Goal: Task Accomplishment & Management: Complete application form

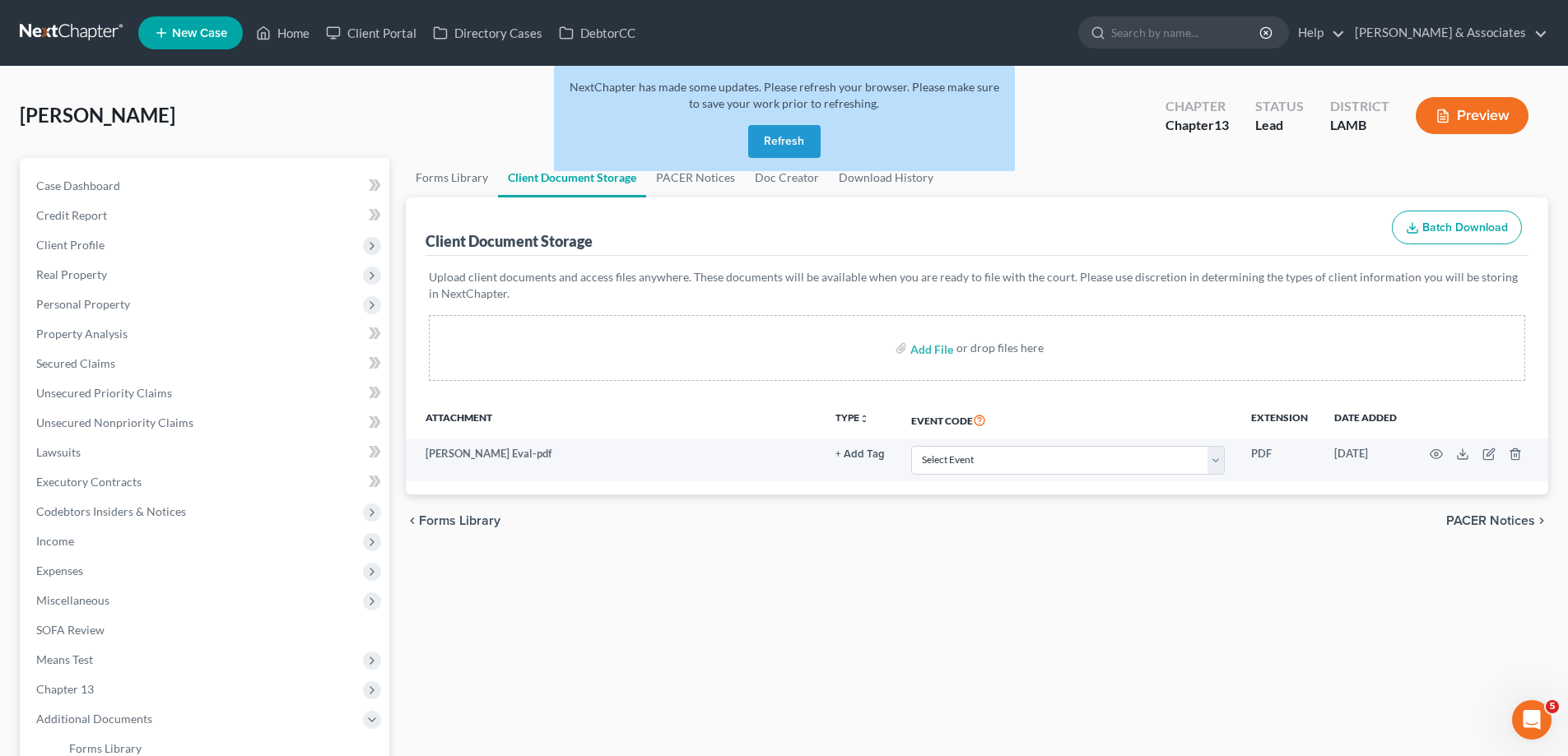
drag, startPoint x: 771, startPoint y: 142, endPoint x: 583, endPoint y: 71, distance: 200.8
click at [762, 145] on button "Refresh" at bounding box center [784, 141] width 72 height 33
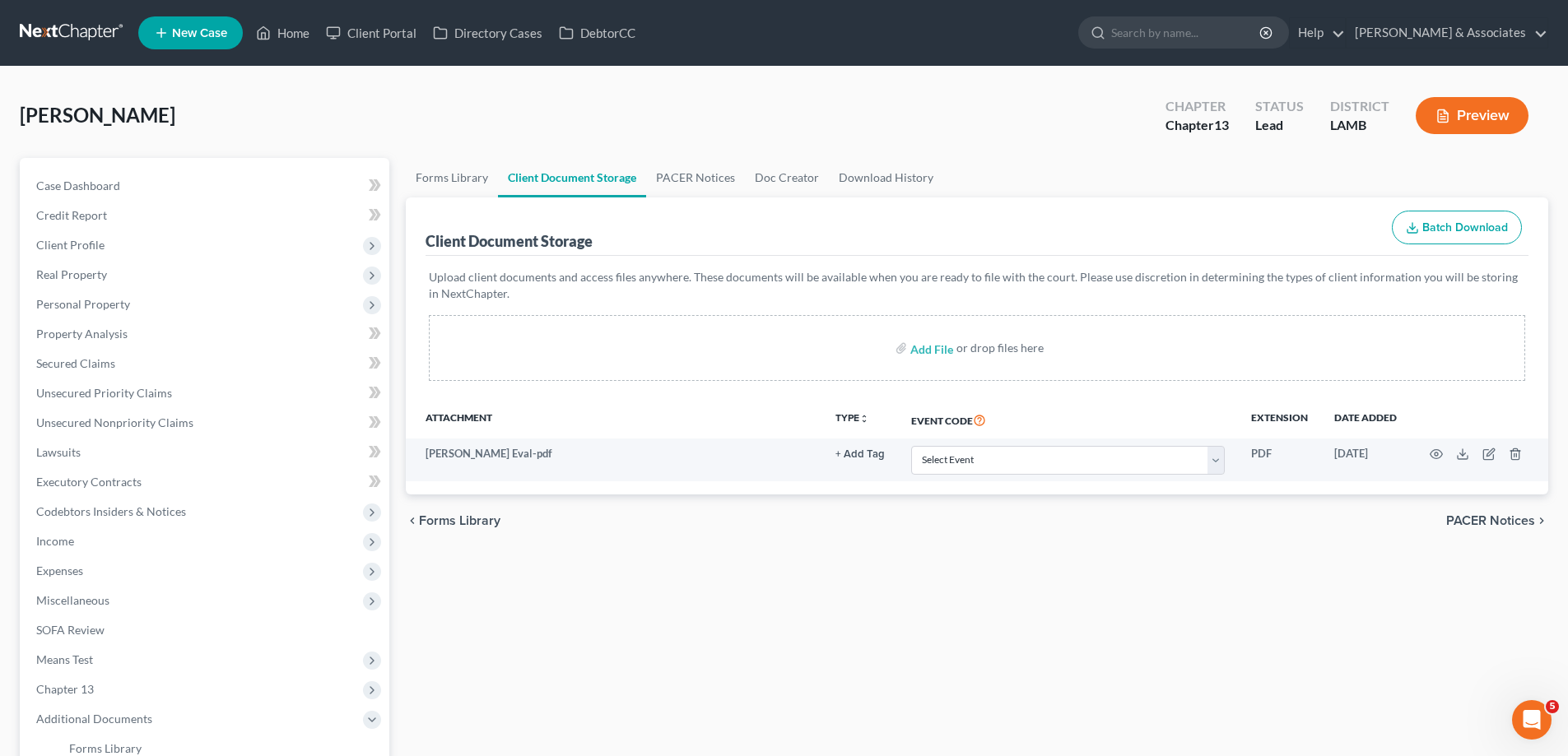
click at [201, 31] on span "New Case" at bounding box center [199, 33] width 55 height 12
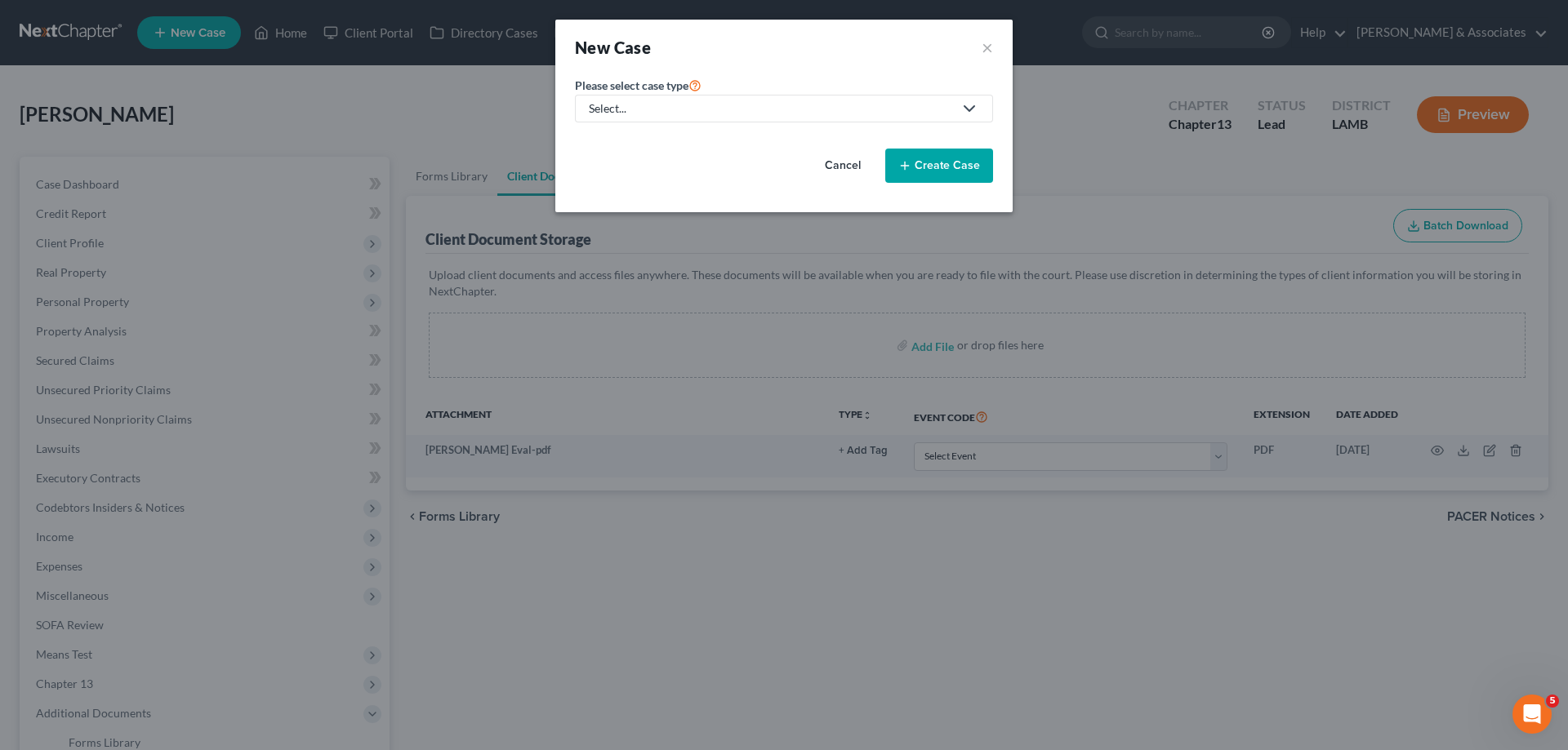
click at [763, 96] on link "Select..." at bounding box center [783, 108] width 418 height 28
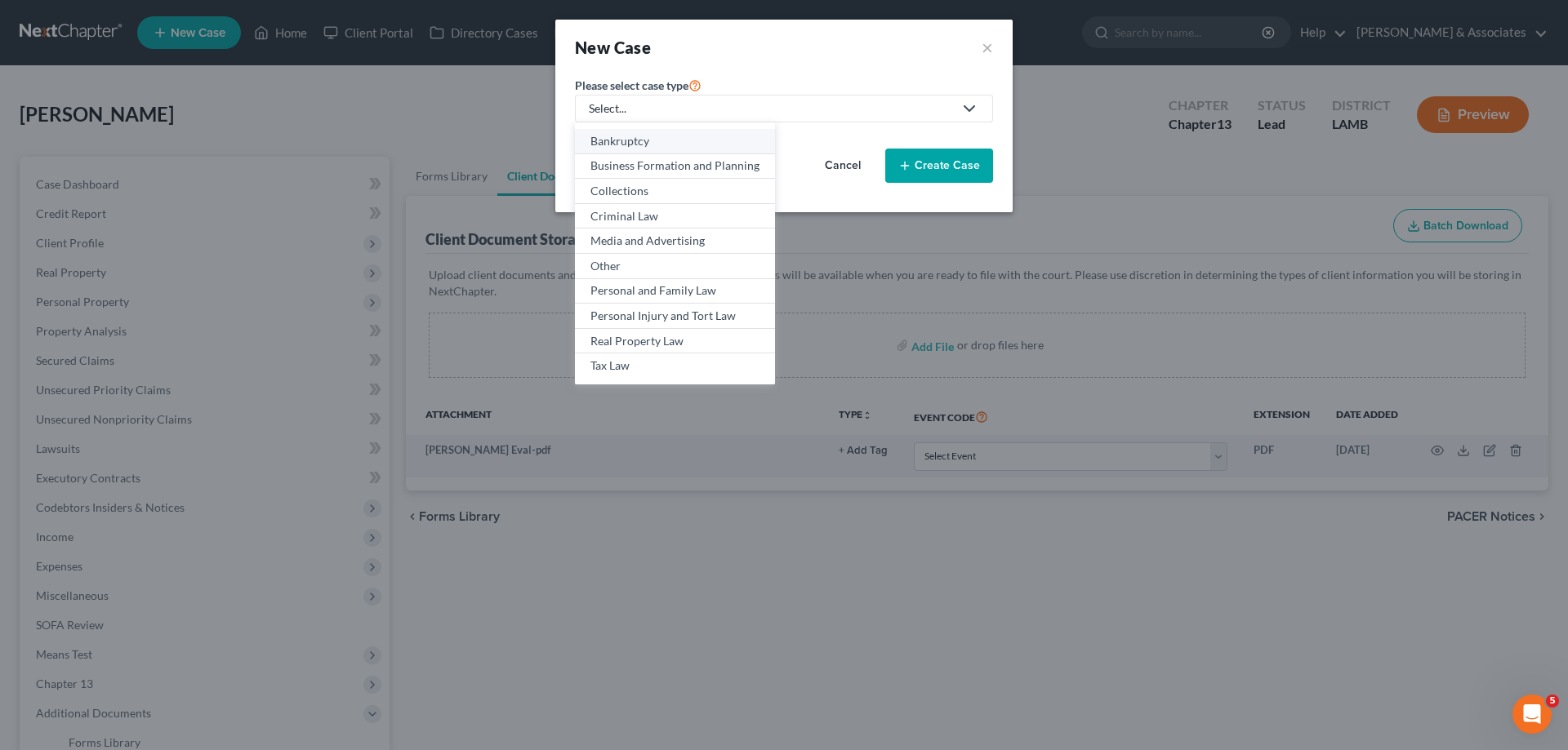
click at [655, 140] on div "Bankruptcy" at bounding box center [675, 141] width 169 height 16
select select "35"
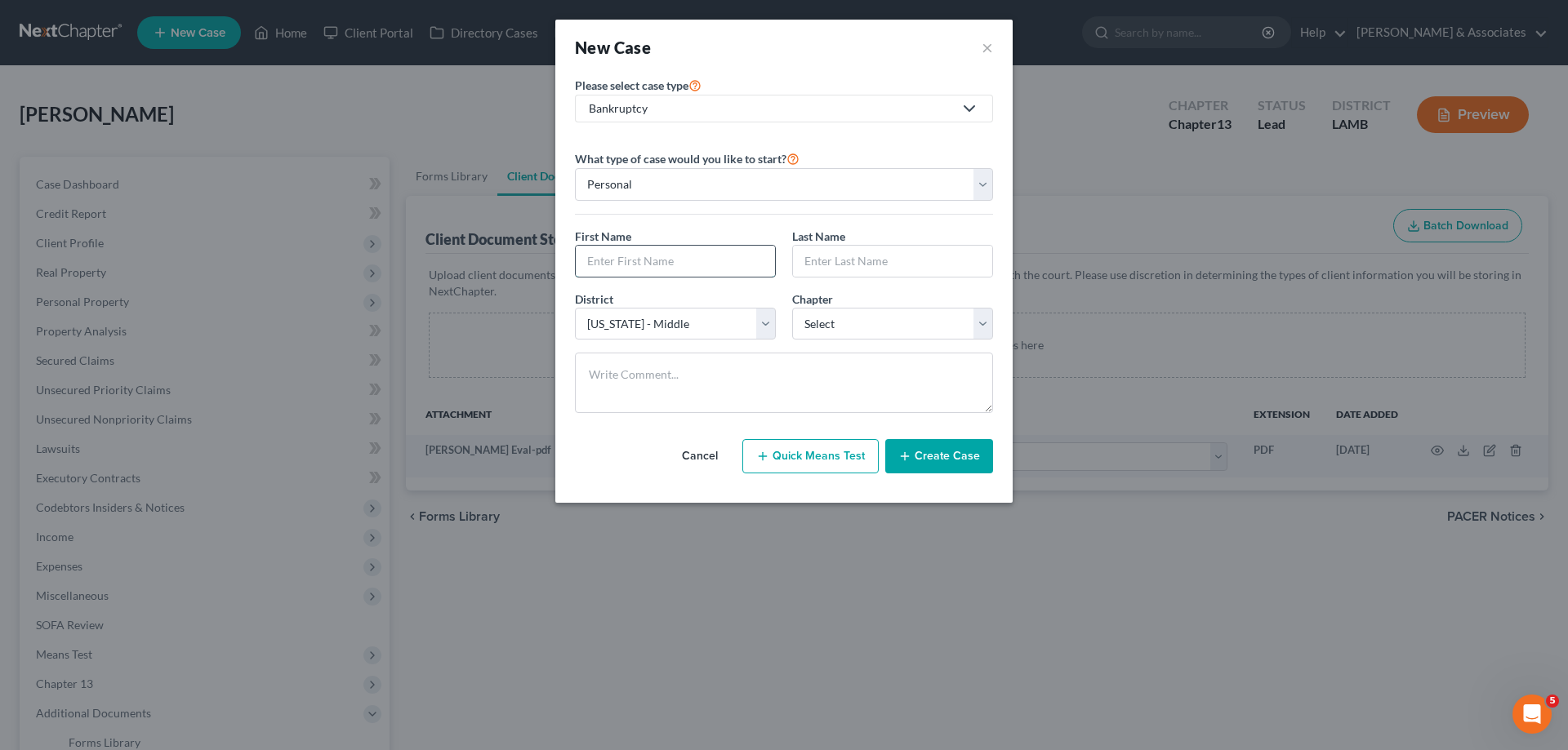
click at [668, 246] on input "text" at bounding box center [675, 261] width 199 height 31
type input "Kendya"
type input "Scott"
select select "0"
click at [921, 445] on button "Create Case" at bounding box center [939, 456] width 108 height 35
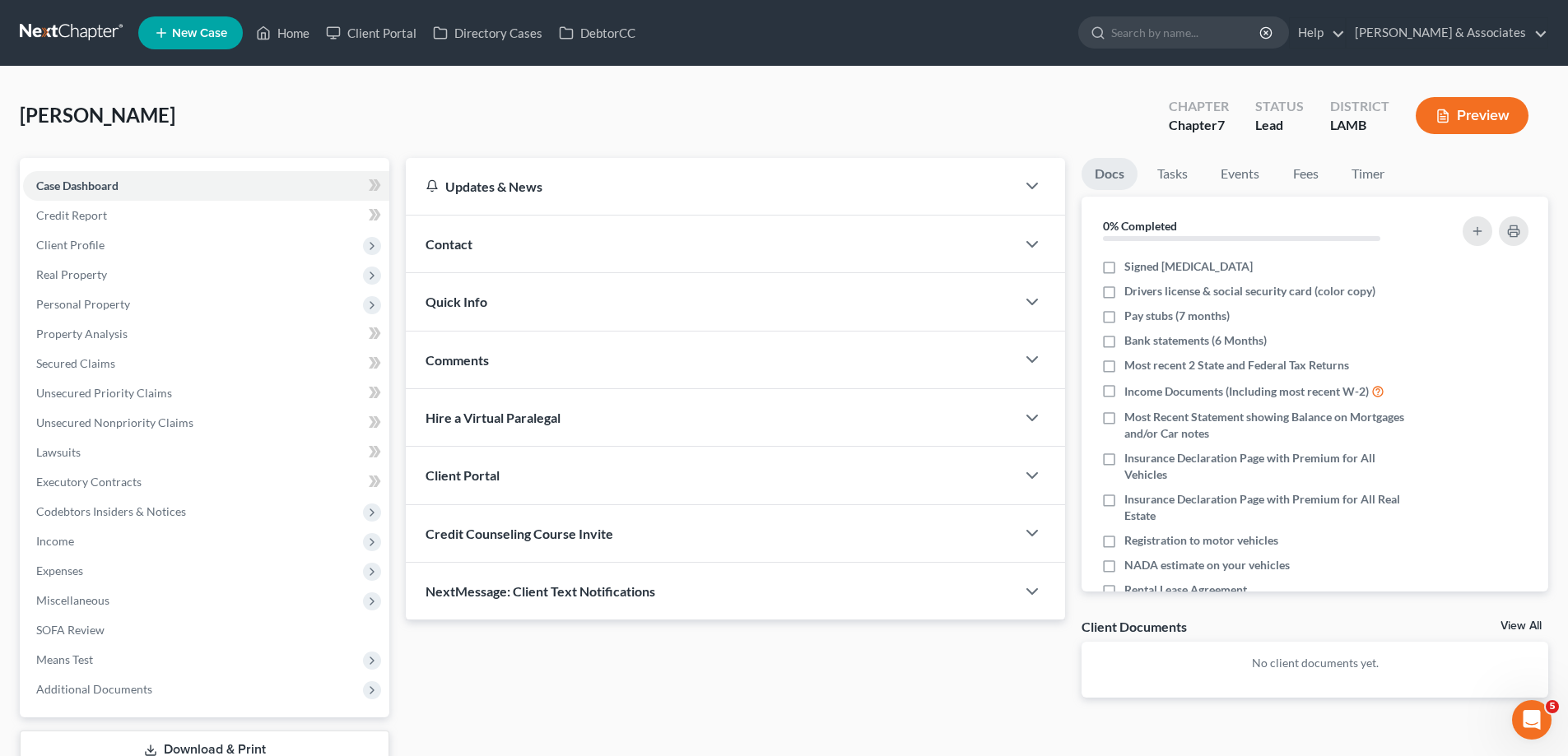
click at [735, 244] on div "Contact" at bounding box center [711, 244] width 610 height 57
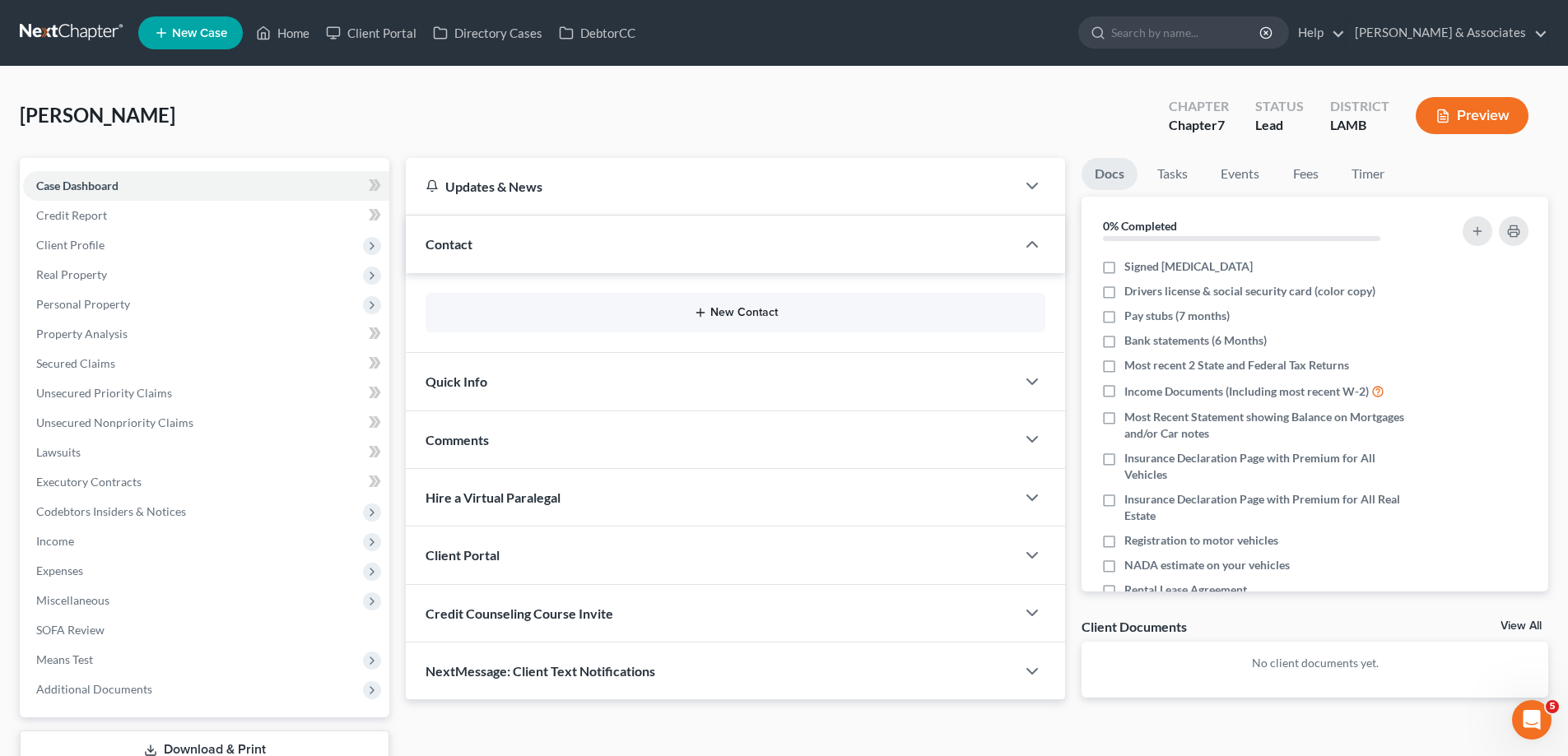
click at [698, 313] on line "button" at bounding box center [699, 313] width 7 height 0
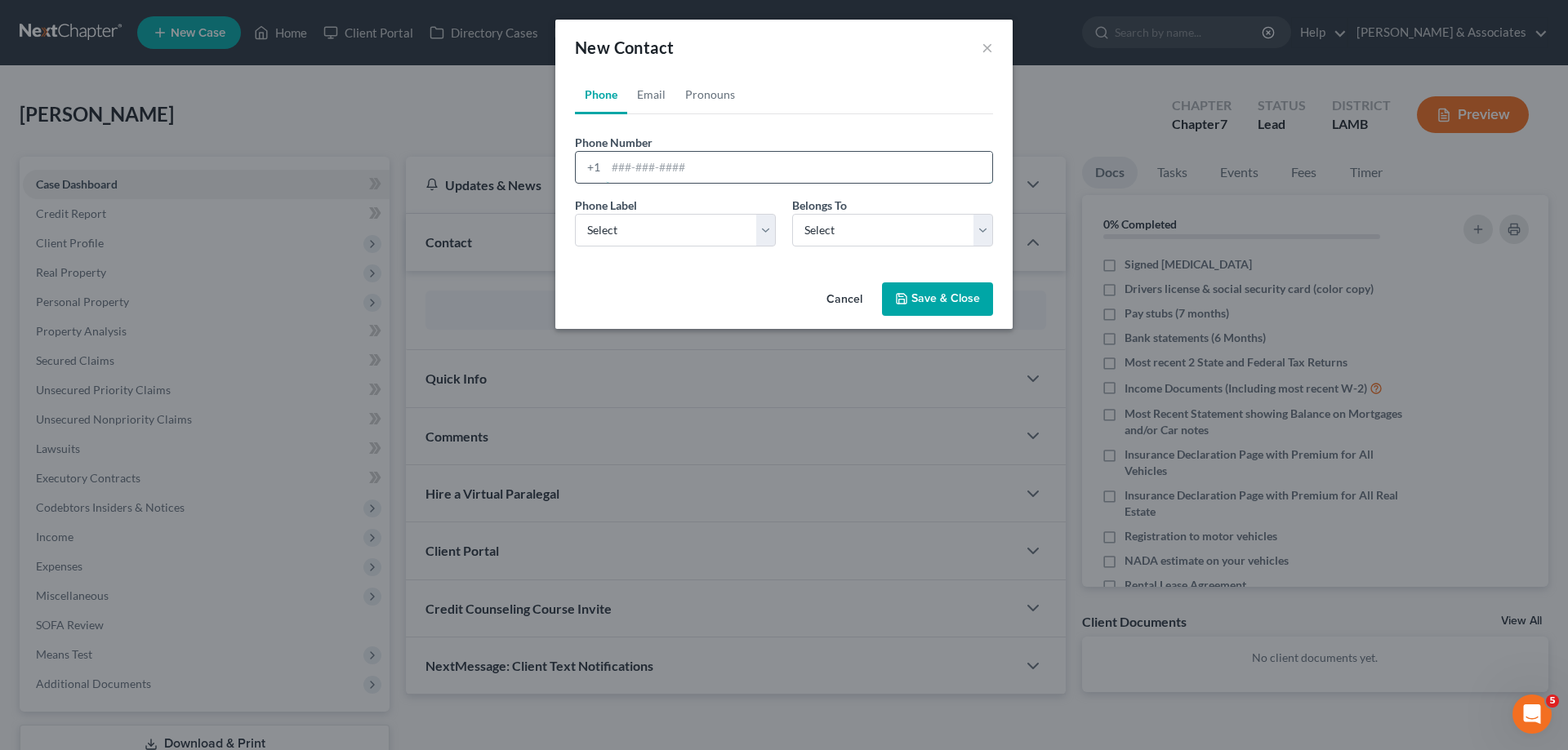
click at [722, 156] on input "tel" at bounding box center [799, 167] width 386 height 31
paste input "504-908-0549"
type input "504-908-0549"
click at [652, 241] on select "Select Mobile Home Work Other" at bounding box center [675, 230] width 200 height 33
select select "0"
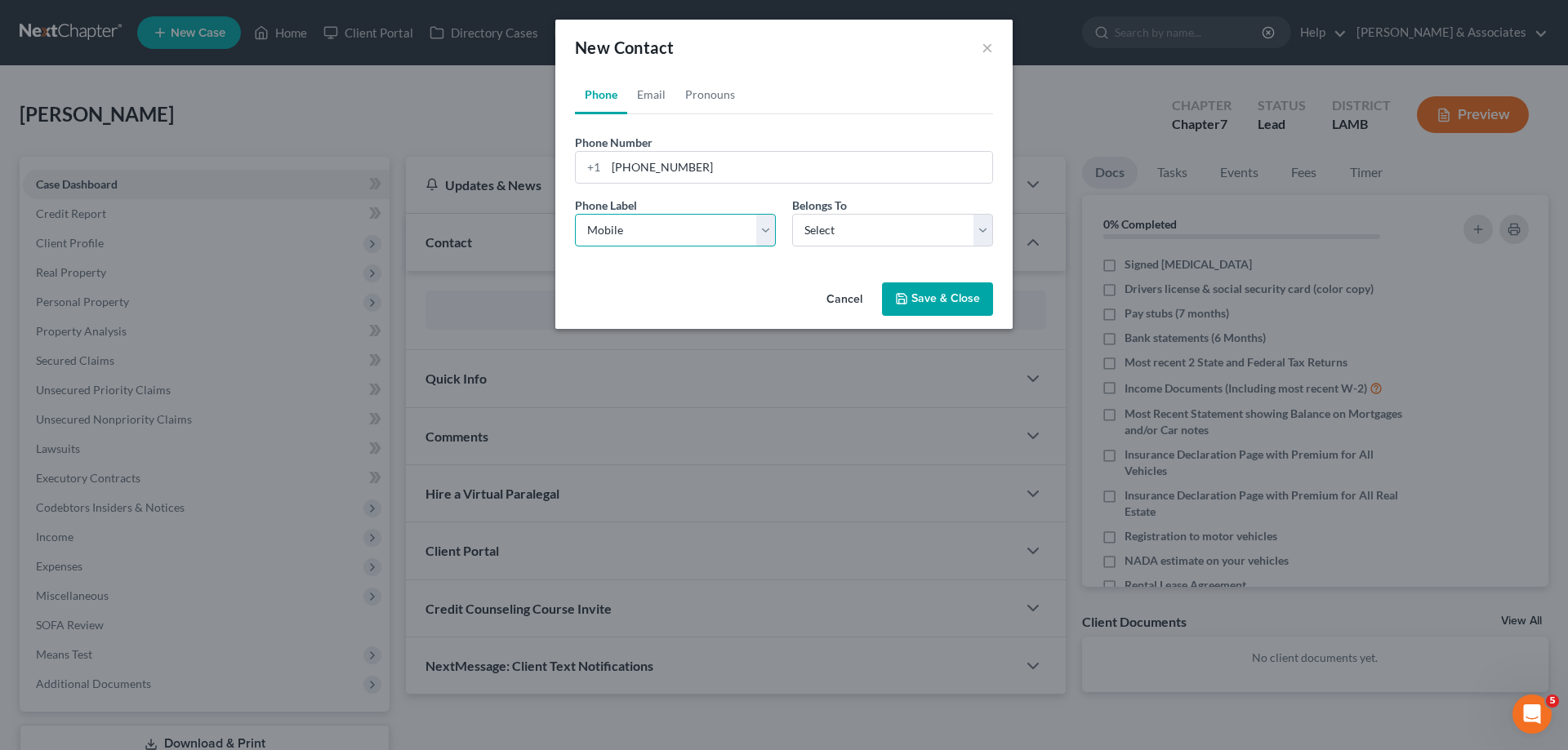
click at [575, 214] on select "Select Mobile Home Work Other" at bounding box center [675, 230] width 200 height 33
drag, startPoint x: 903, startPoint y: 233, endPoint x: 871, endPoint y: 246, distance: 34.5
click at [903, 233] on select "Select Client Other" at bounding box center [892, 230] width 200 height 33
select select "0"
click at [792, 214] on select "Select Client Other" at bounding box center [892, 230] width 200 height 33
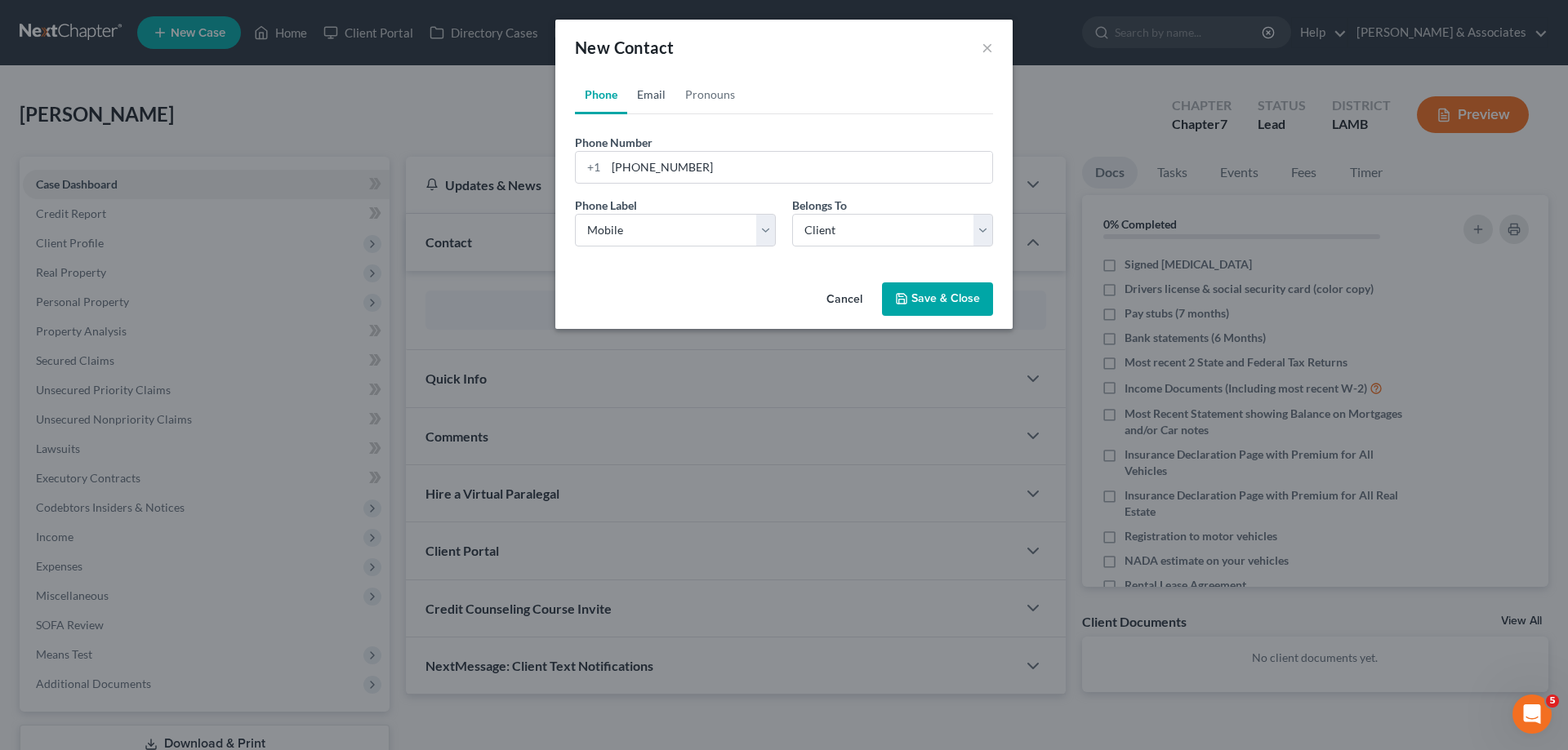
click at [646, 106] on link "Email" at bounding box center [651, 94] width 49 height 39
click at [704, 162] on input "email" at bounding box center [799, 167] width 386 height 31
paste input "kenyadascott@yahoo.com"
type input "kenyadascott@yahoo.com"
click at [666, 234] on select "Select Home Work Other" at bounding box center [675, 230] width 200 height 33
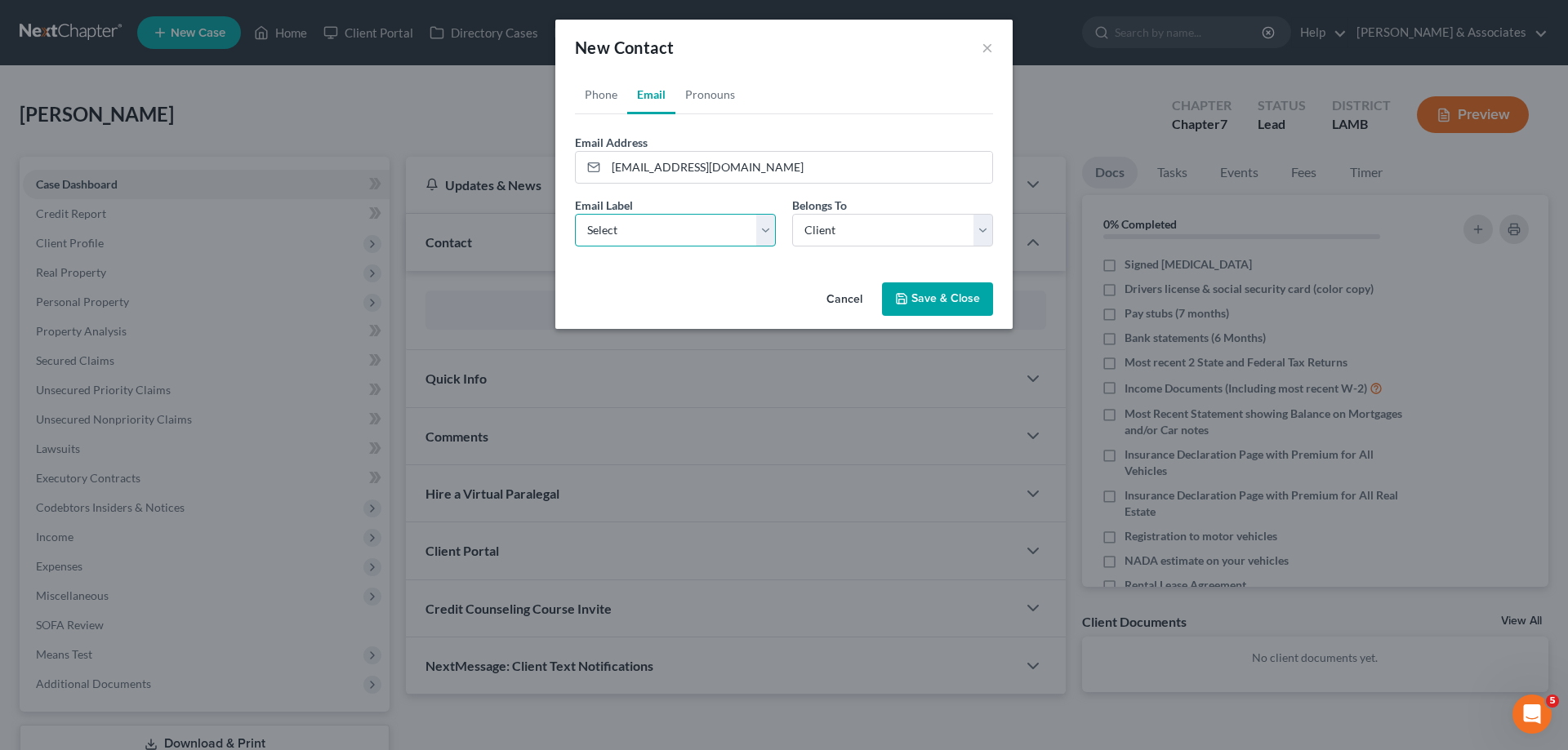
select select "0"
click at [575, 214] on select "Select Home Work Other" at bounding box center [675, 230] width 200 height 33
click at [953, 302] on button "Save & Close" at bounding box center [938, 300] width 111 height 35
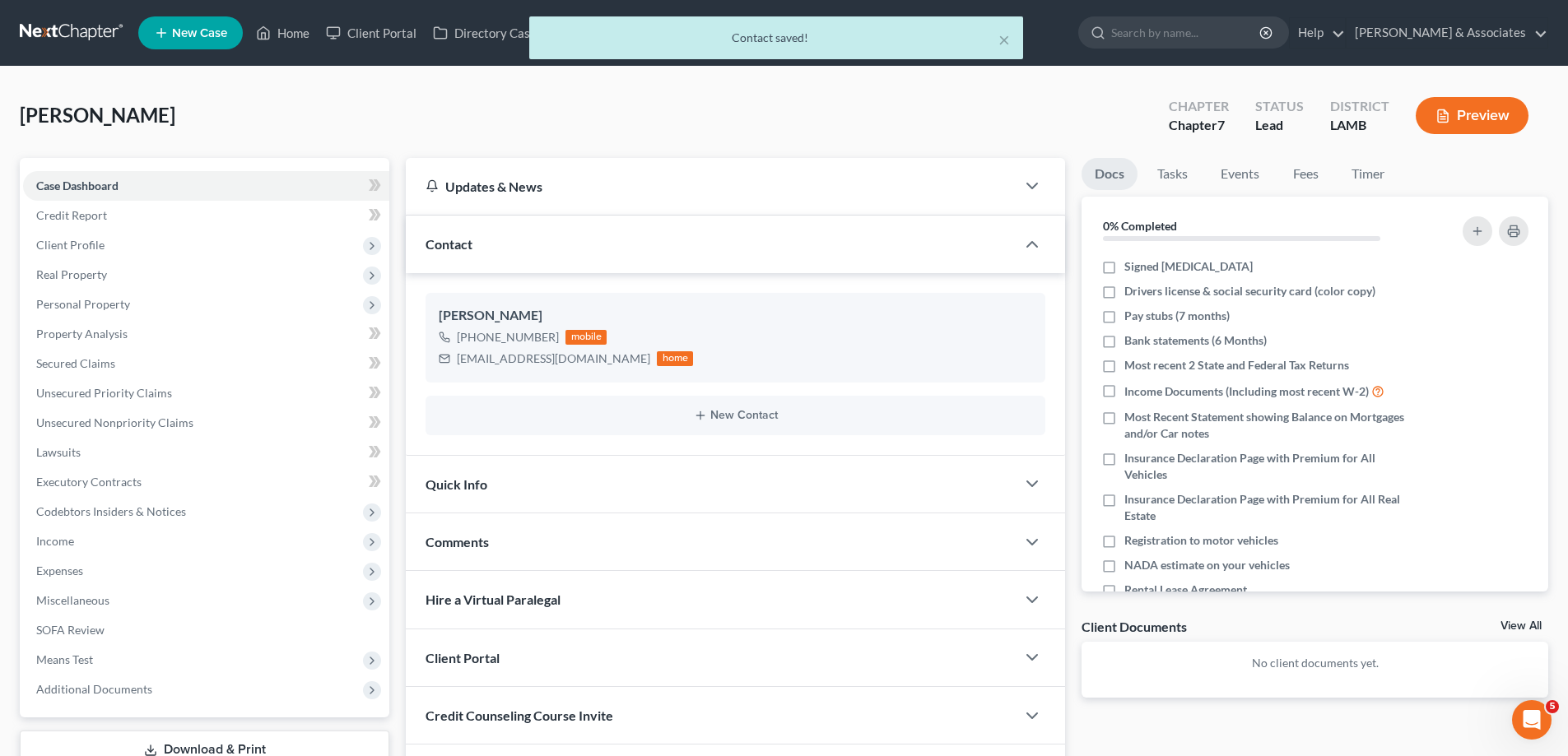
click at [597, 546] on div "Comments" at bounding box center [711, 541] width 610 height 57
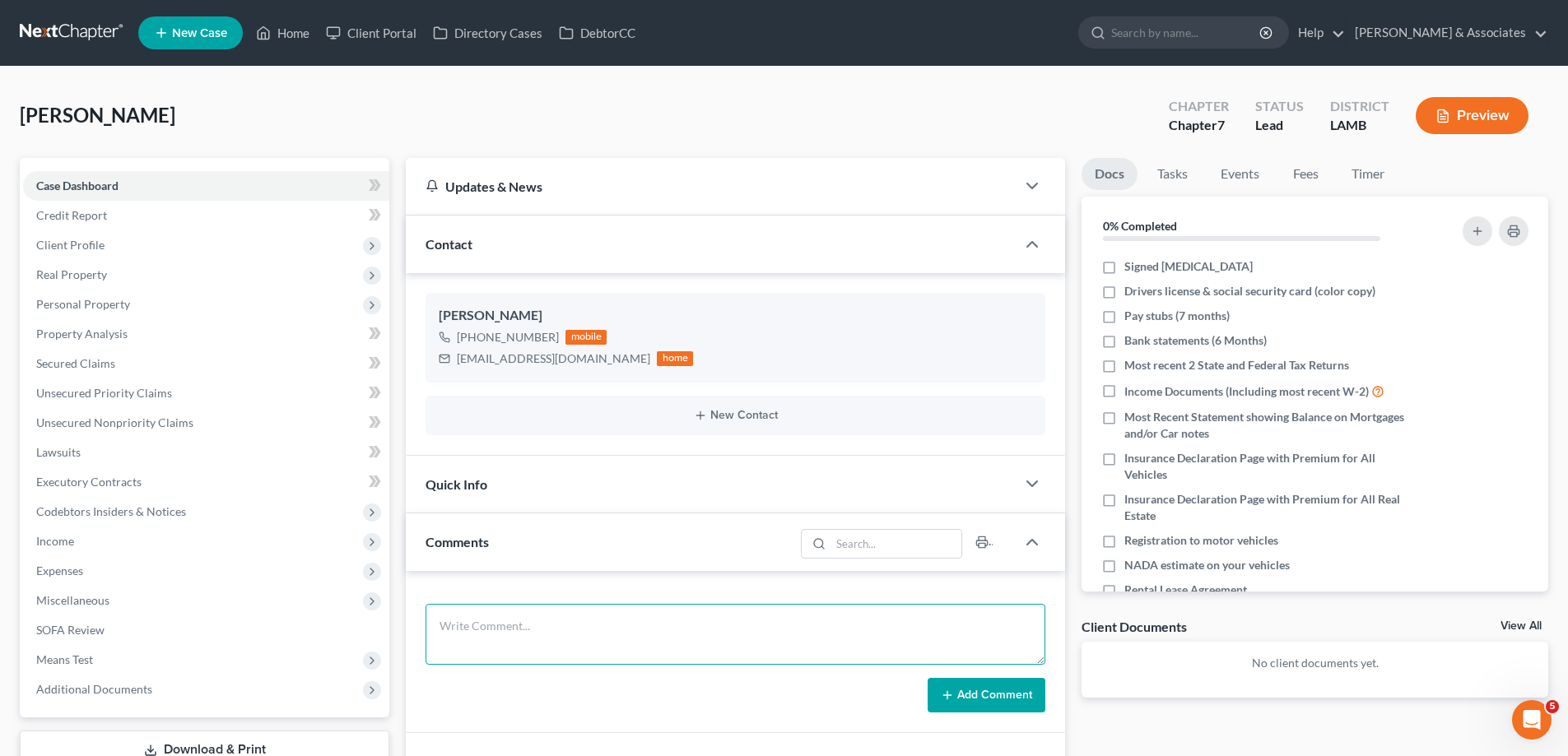
click at [583, 634] on textarea at bounding box center [735, 634] width 620 height 61
paste textarea "Did eval with Kendya 29000 in GUS, 24000 on a hyundai she's buried in, Quoted C…"
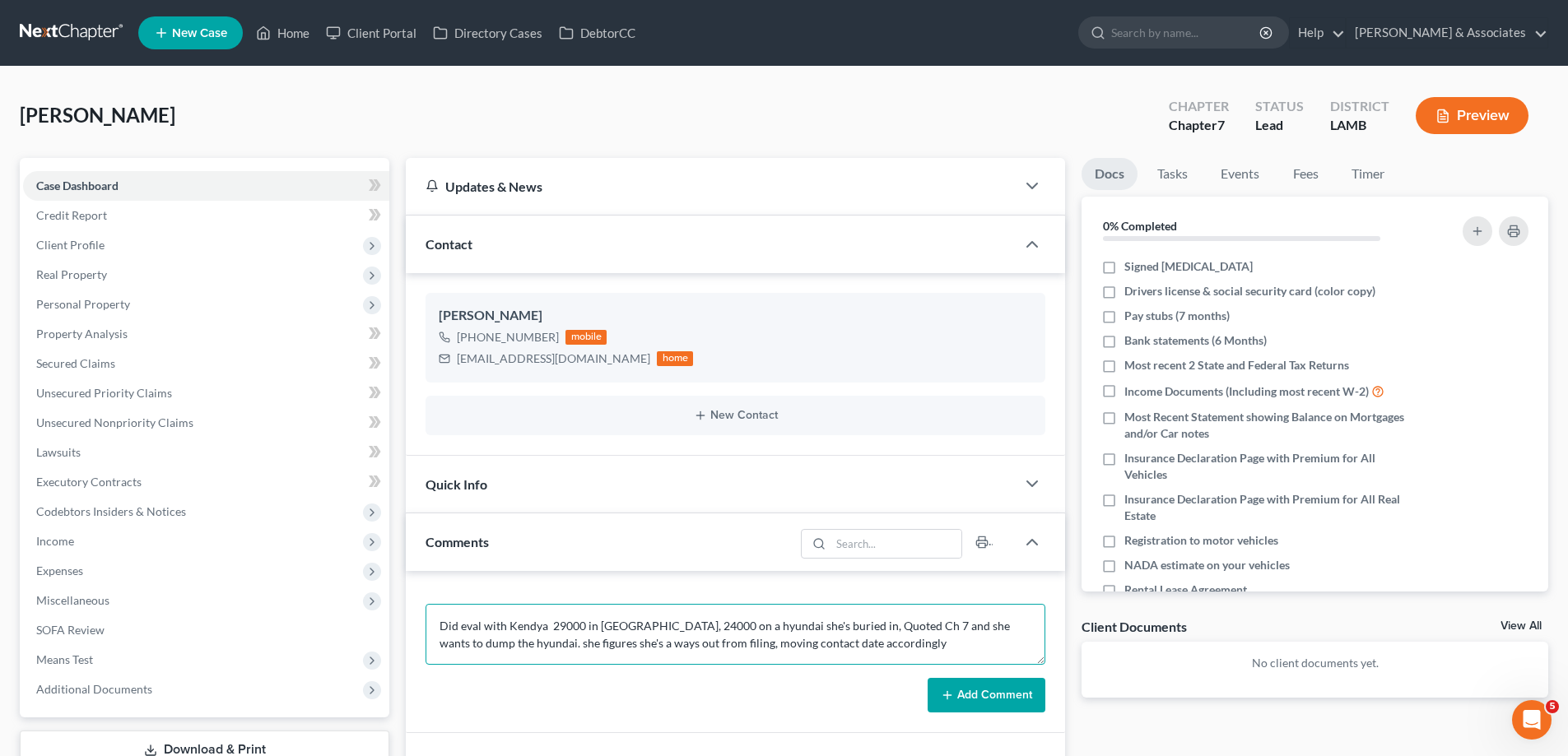
type textarea "Did eval with Kendya 29000 in GUS, 24000 on a hyundai she's buried in, Quoted C…"
click at [970, 689] on button "Add Comment" at bounding box center [986, 695] width 118 height 35
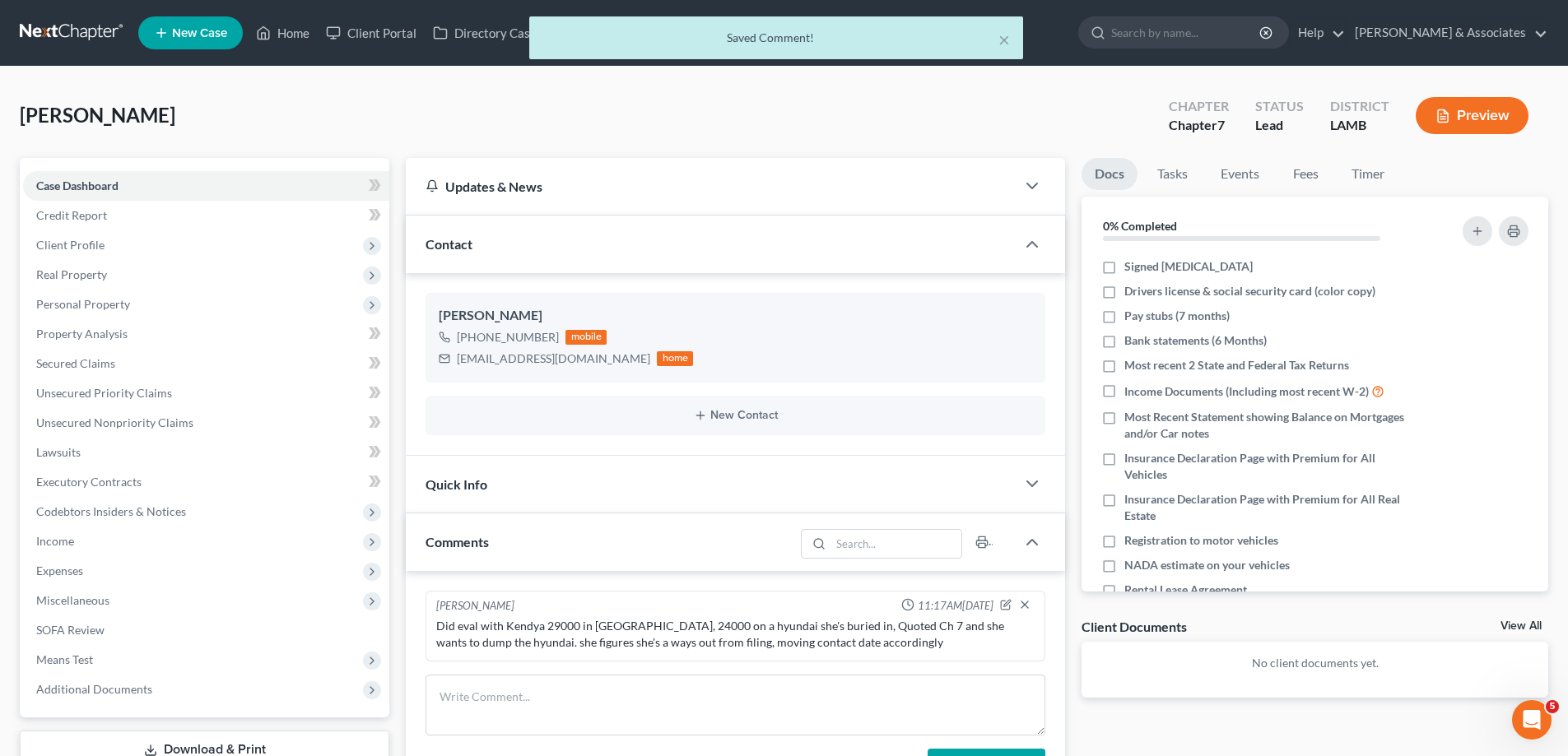
click at [1519, 624] on link "View All" at bounding box center [1520, 626] width 41 height 12
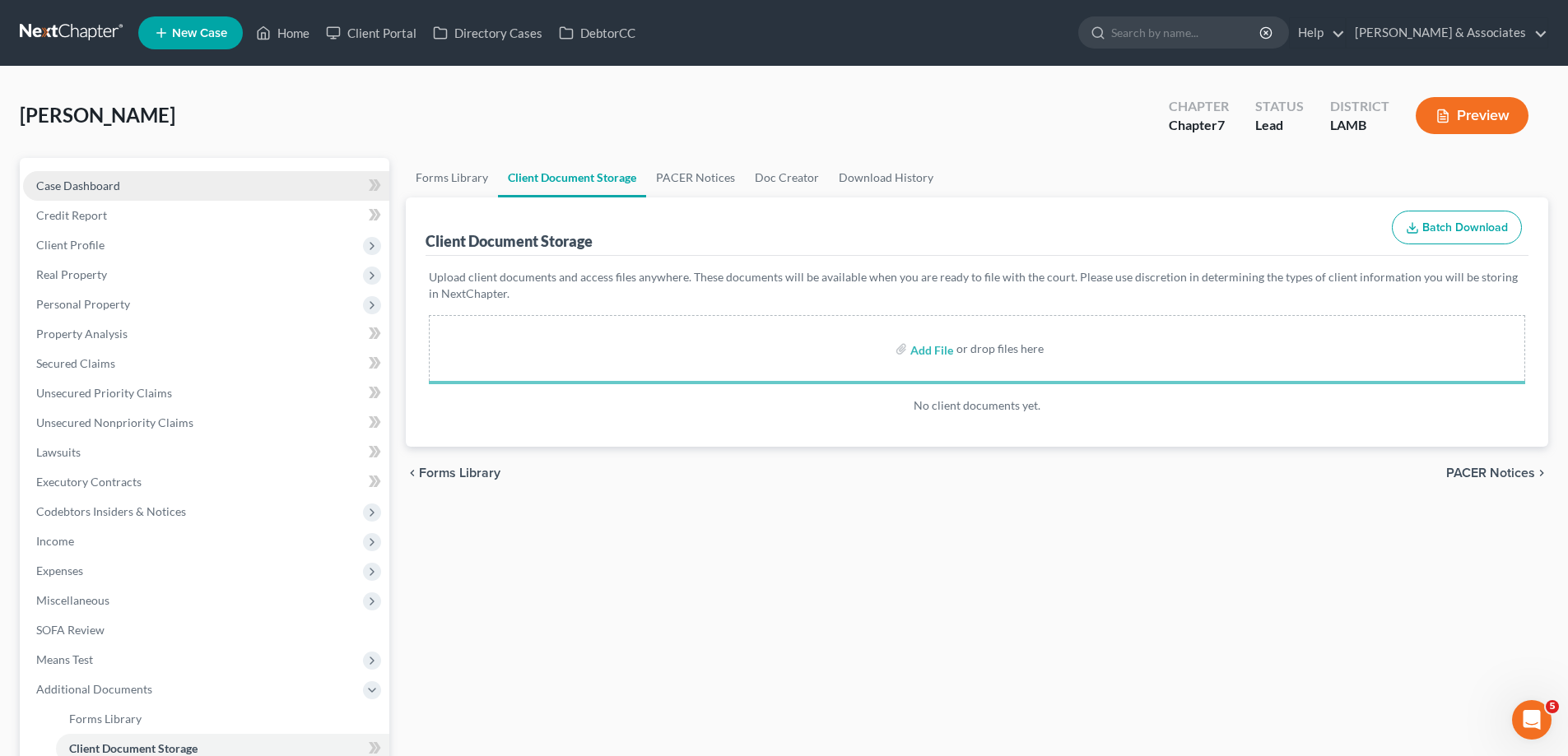
click at [98, 177] on link "Case Dashboard" at bounding box center [206, 186] width 366 height 30
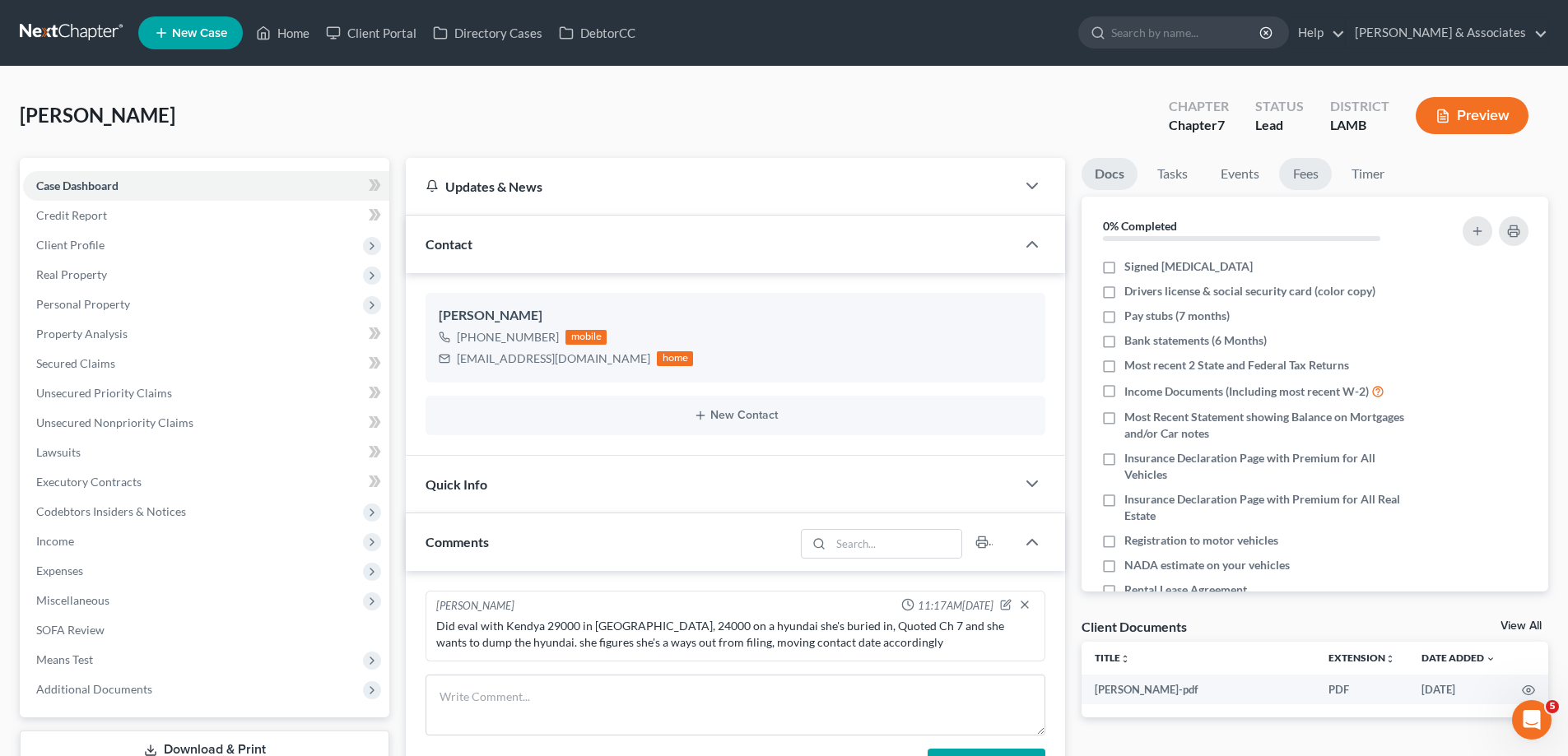
click at [1303, 169] on link "Fees" at bounding box center [1305, 174] width 53 height 32
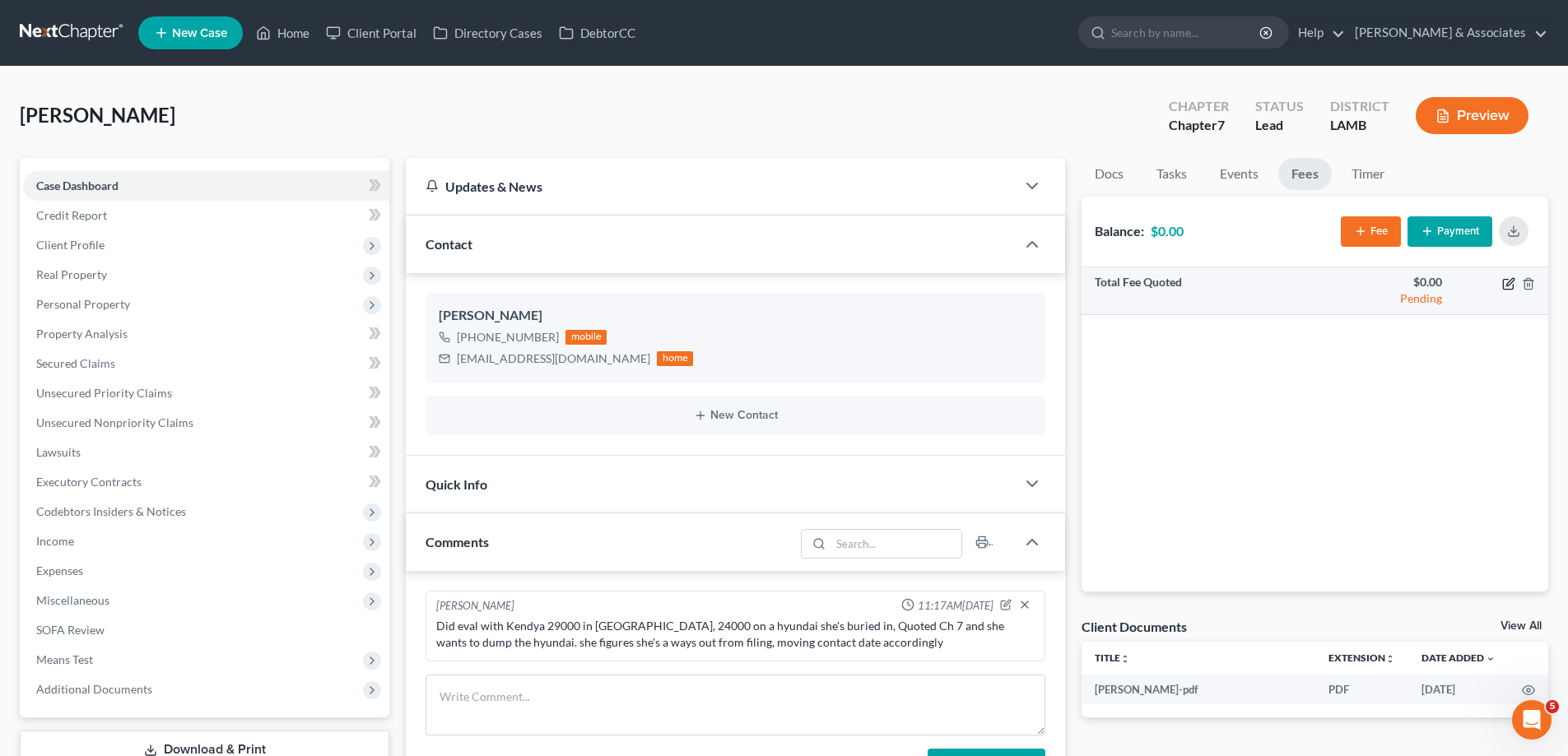
click at [1502, 281] on icon "button" at bounding box center [1508, 283] width 13 height 13
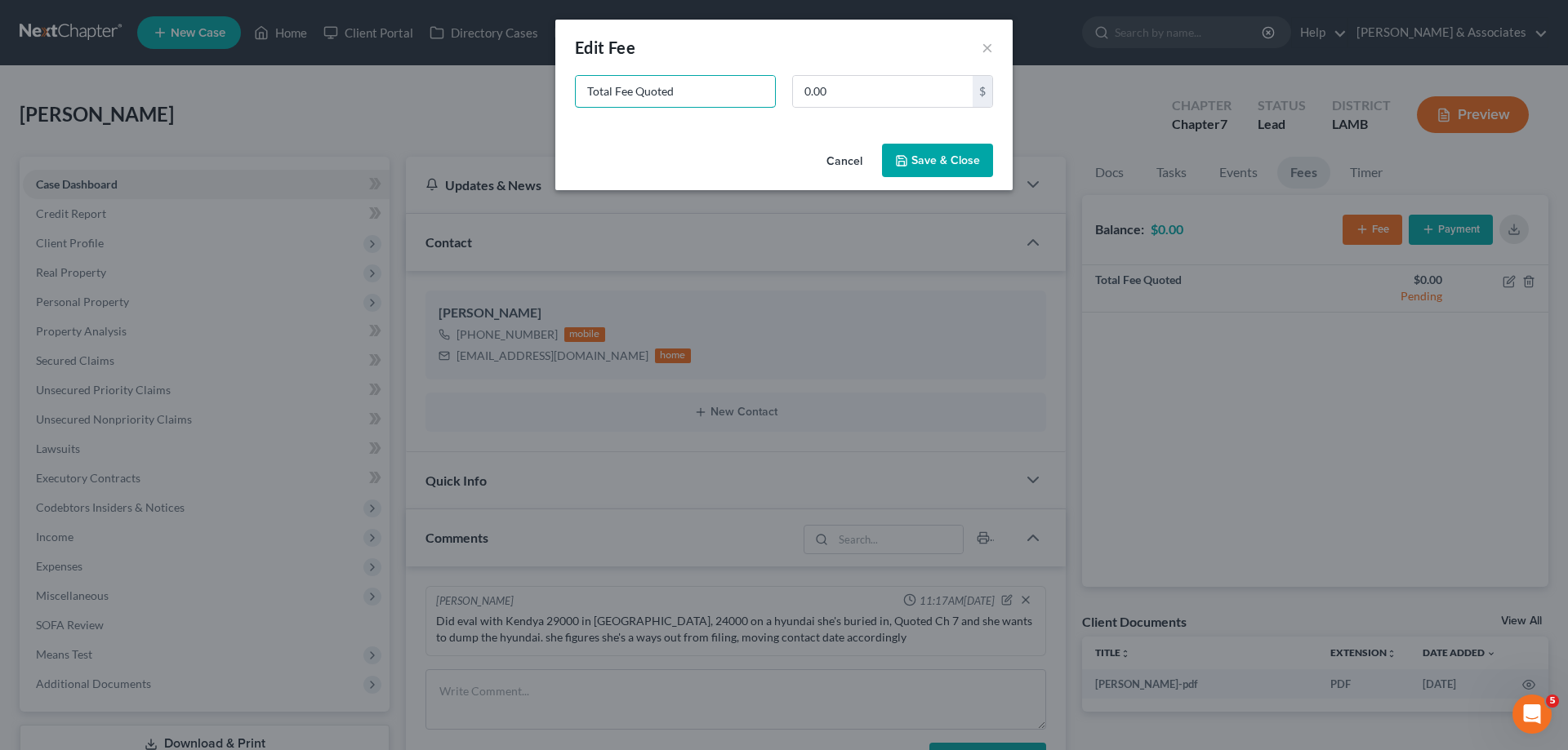
drag, startPoint x: 643, startPoint y: 95, endPoint x: 488, endPoint y: 56, distance: 159.8
click at [555, 83] on div "New Fee Edit Fee × Total Fee Quoted 0.00 $ Cancel Save & Close" at bounding box center [784, 375] width 1568 height 750
type input "ch 7"
type input "2,500"
click at [938, 177] on button "Save & Close" at bounding box center [938, 161] width 111 height 35
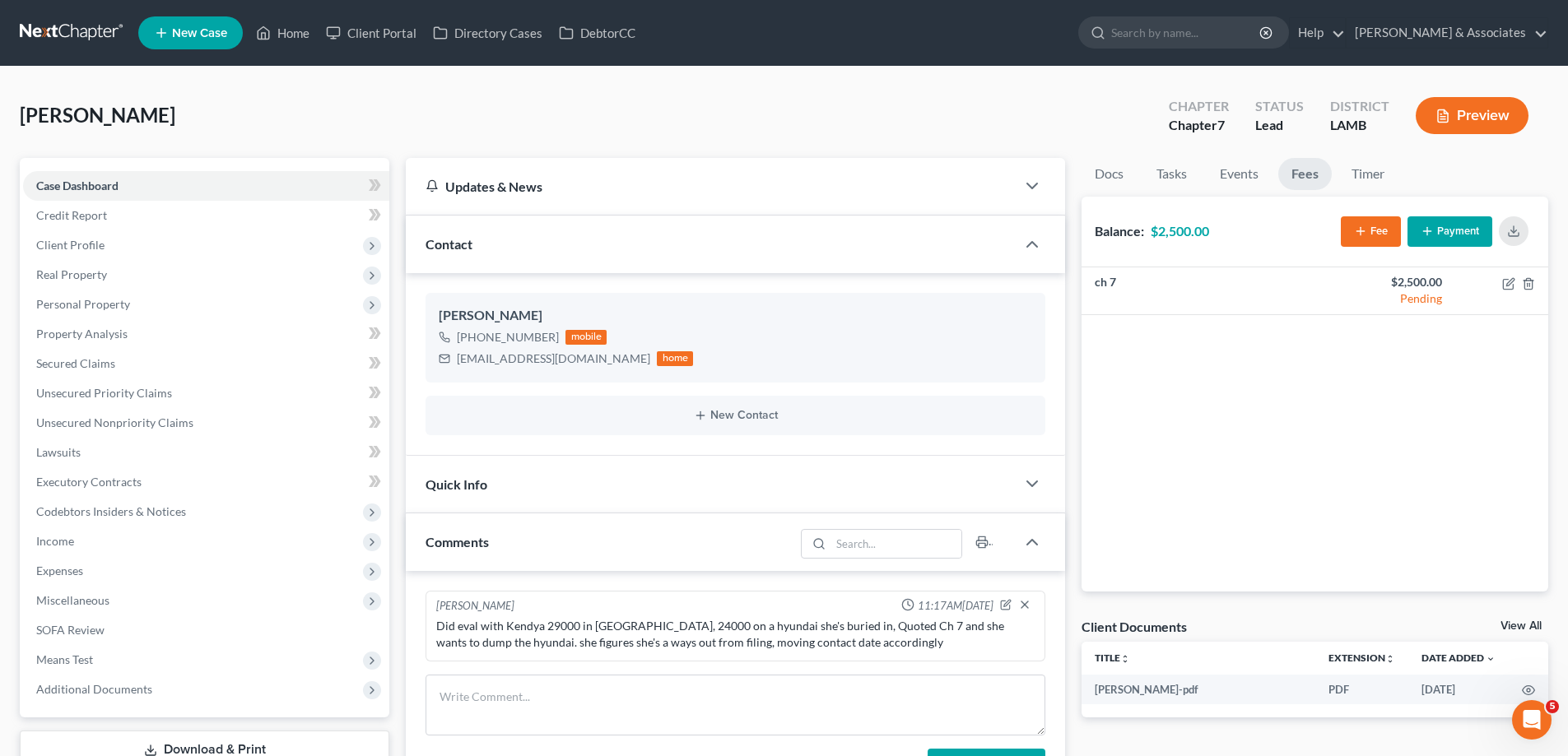
click at [194, 38] on span "New Case" at bounding box center [199, 33] width 55 height 12
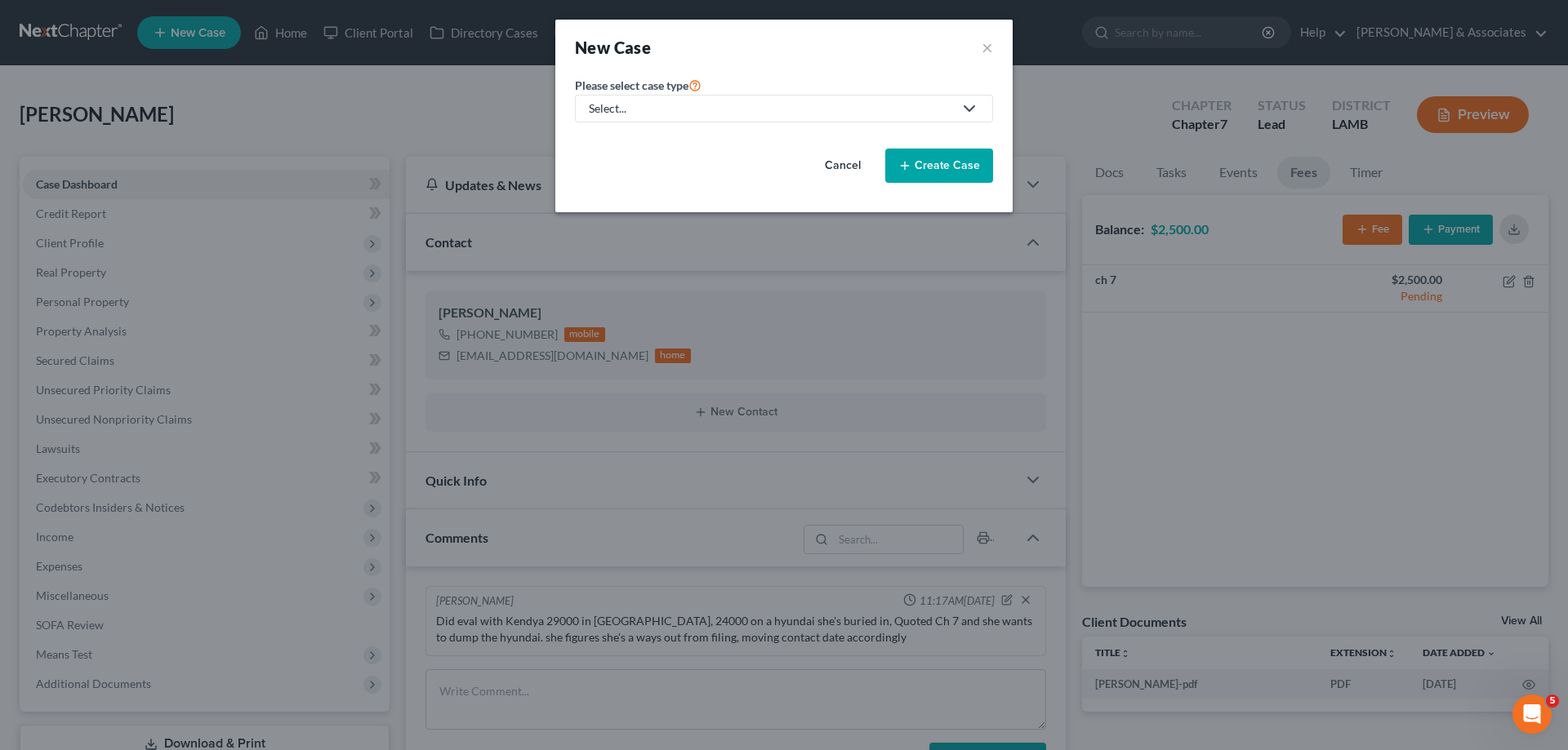
click at [642, 106] on div "Select..." at bounding box center [770, 108] width 364 height 16
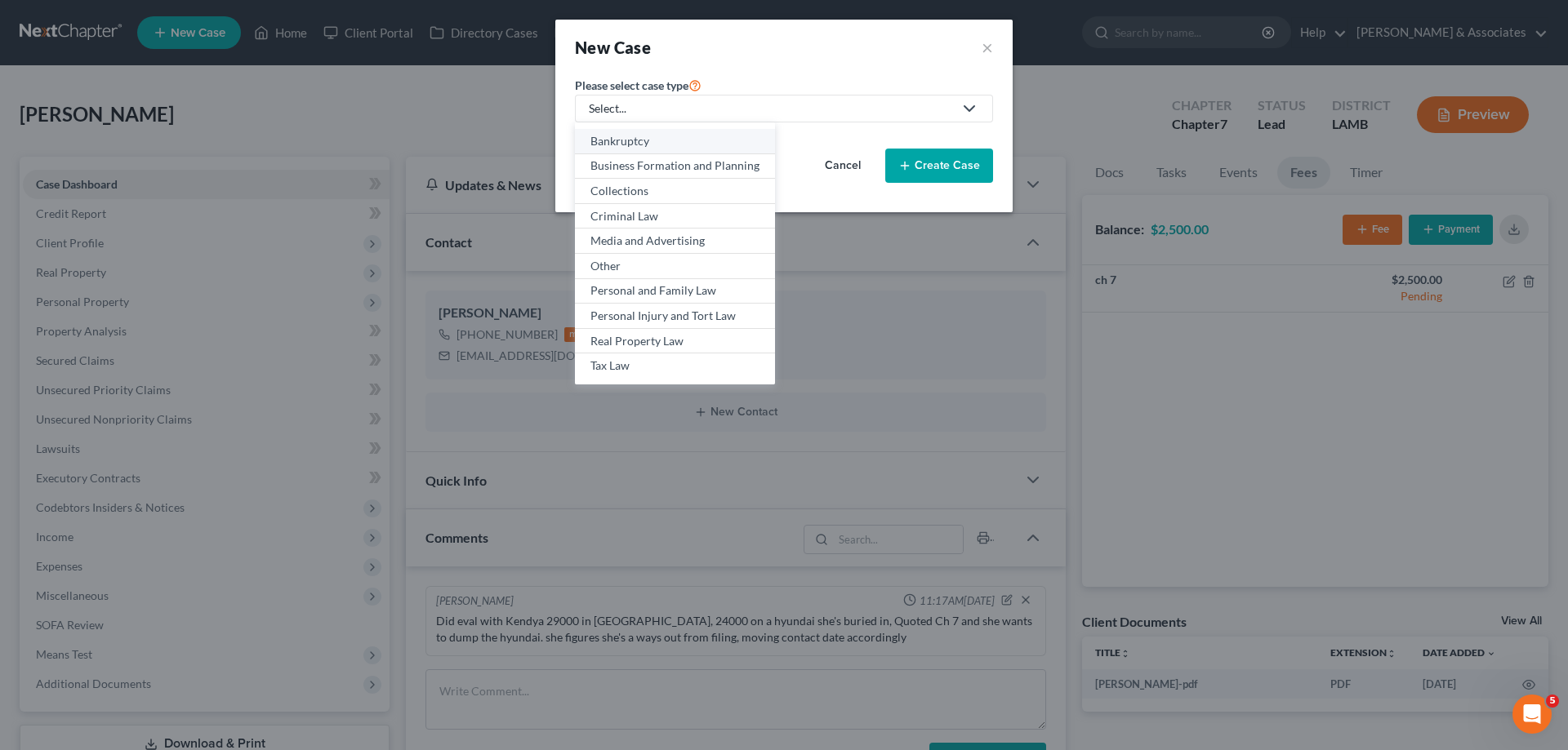
click at [620, 136] on div "Bankruptcy" at bounding box center [675, 141] width 169 height 16
select select "35"
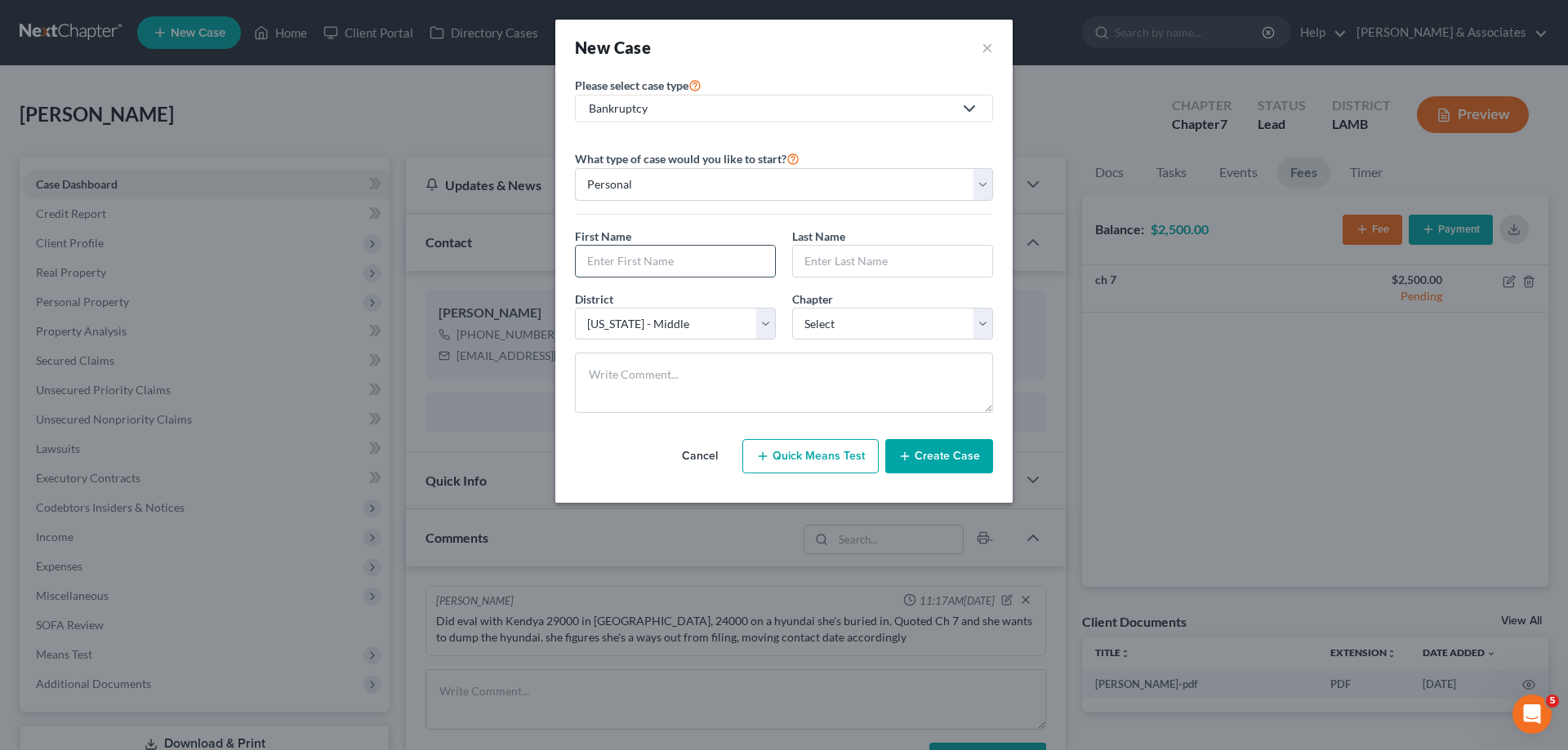
click at [675, 265] on input "text" at bounding box center [675, 261] width 199 height 31
type input "Richardnie"
type input "Broussard"
select select "0"
click at [962, 472] on button "Create Case" at bounding box center [939, 456] width 108 height 35
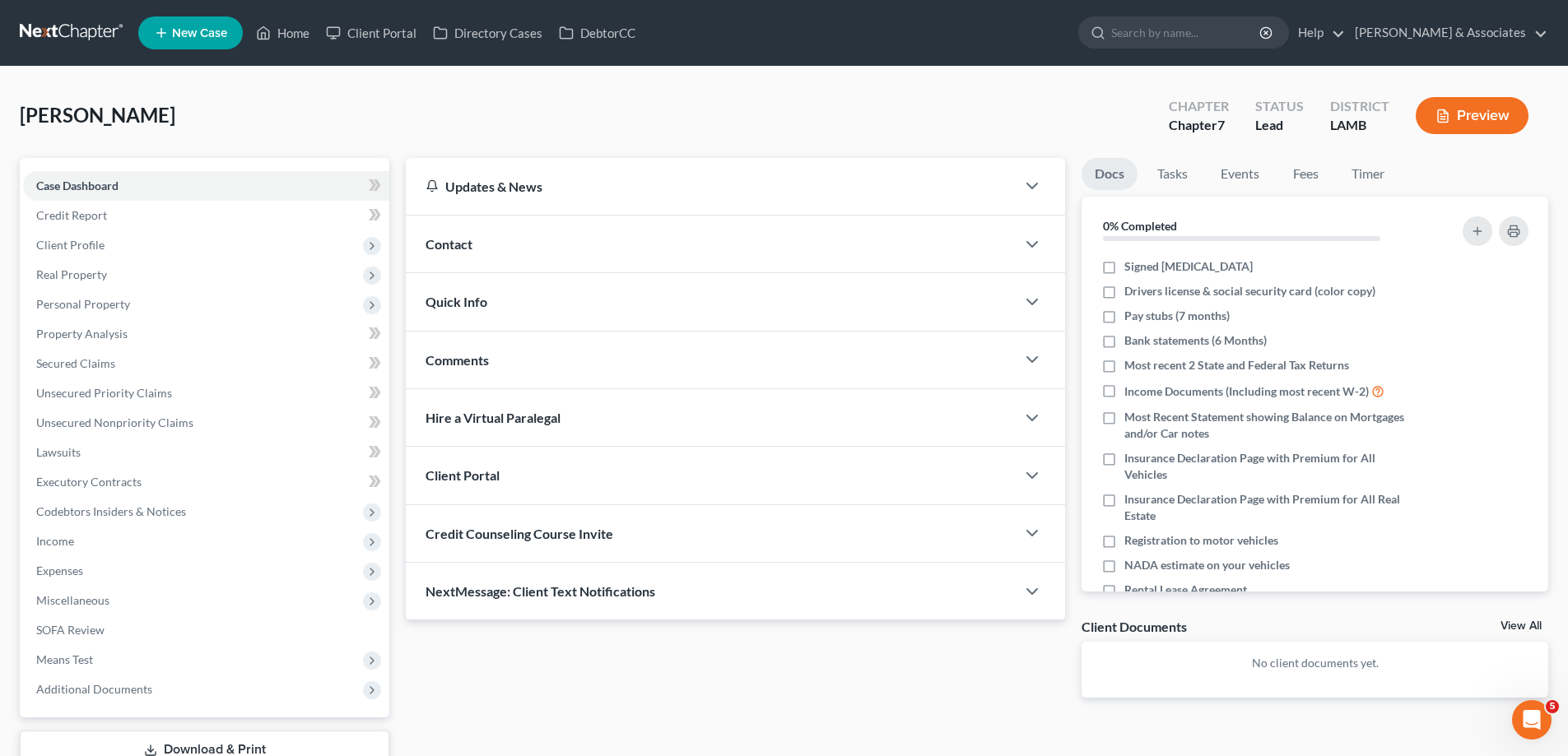
click at [690, 241] on div "Contact" at bounding box center [711, 244] width 610 height 57
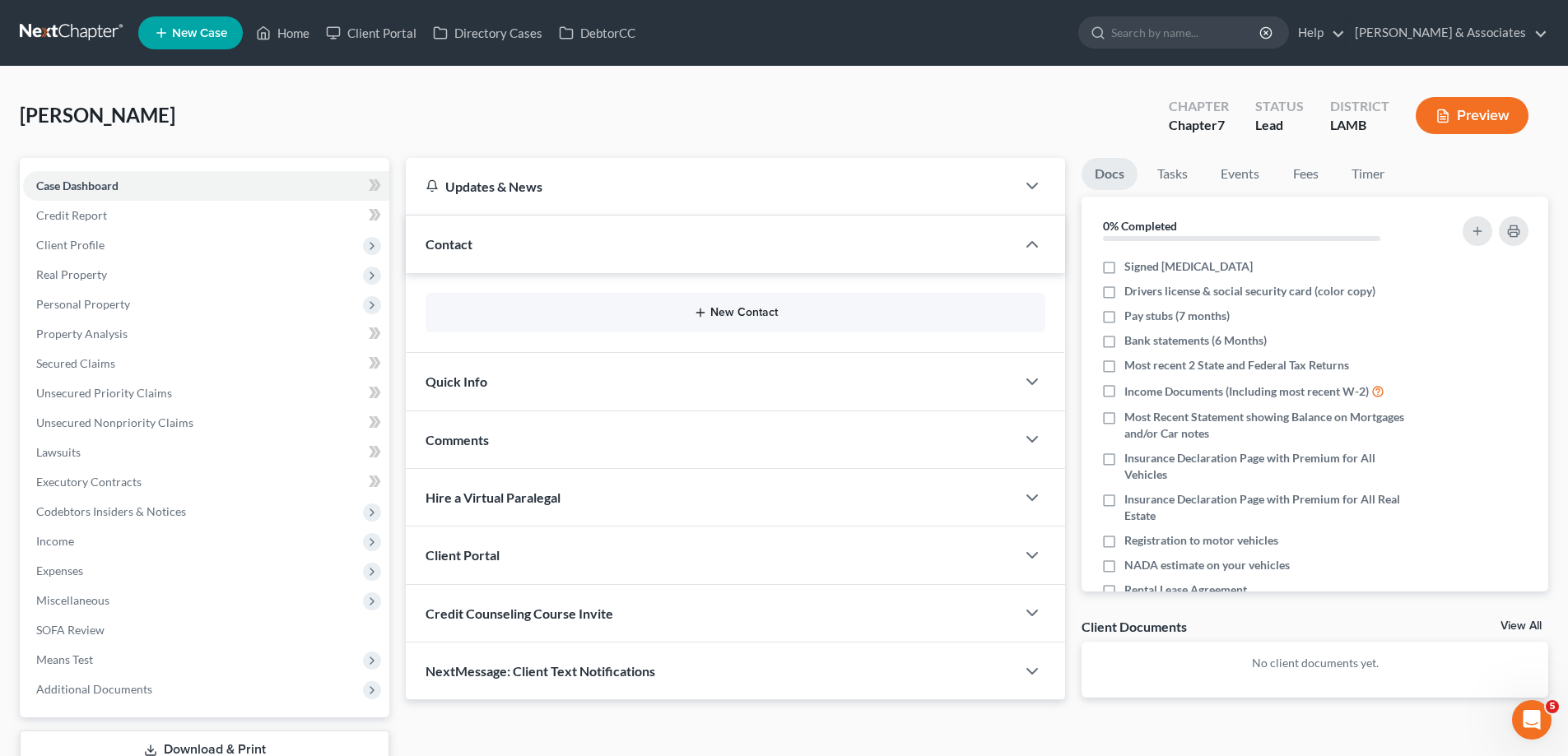
click at [627, 311] on button "New Contact" at bounding box center [735, 312] width 593 height 13
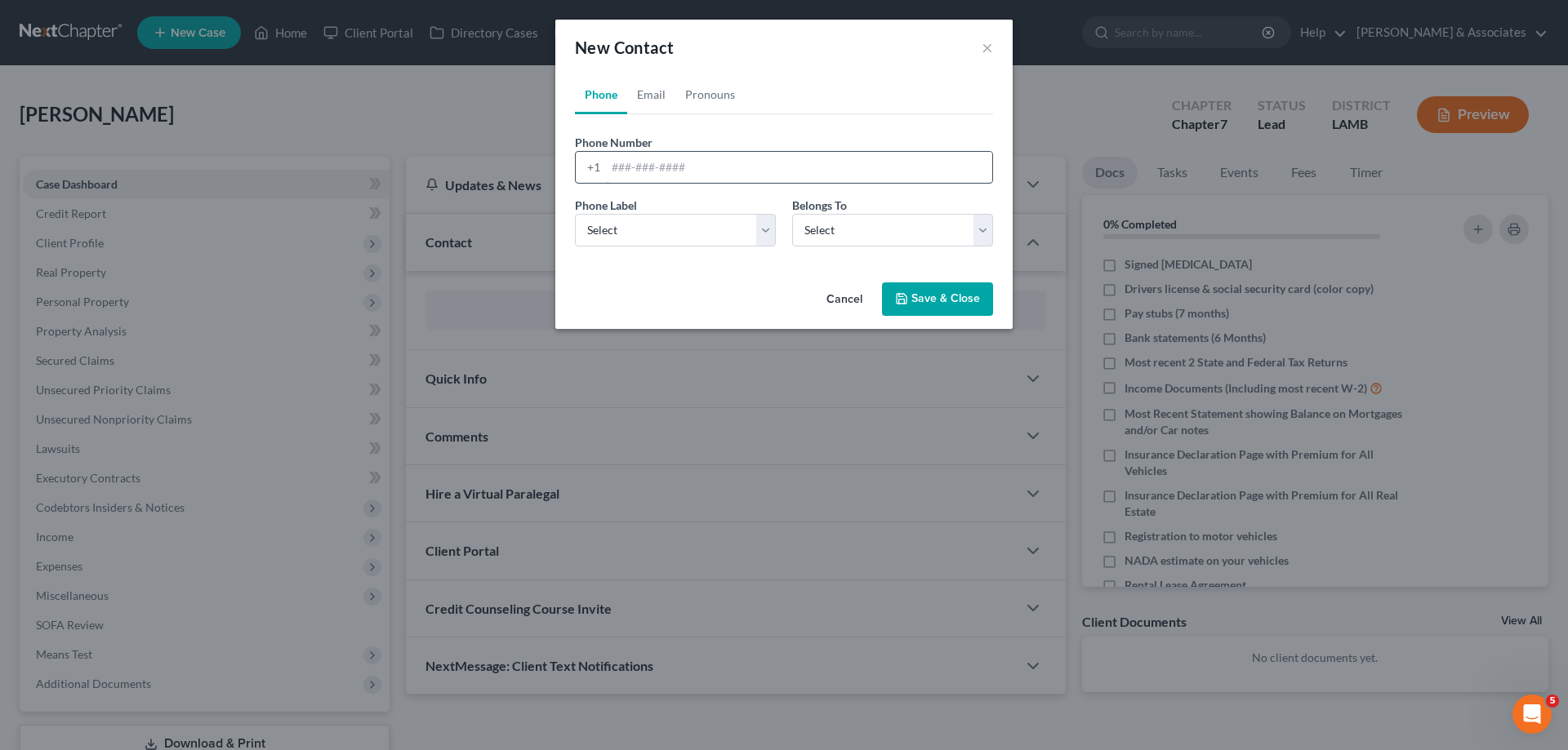
click at [726, 173] on input "tel" at bounding box center [799, 167] width 386 height 31
paste input "2254942900"
type input "2254942900"
drag, startPoint x: 639, startPoint y: 230, endPoint x: 638, endPoint y: 246, distance: 16.0
click at [639, 230] on select "Select Mobile Home Work Other" at bounding box center [675, 230] width 200 height 33
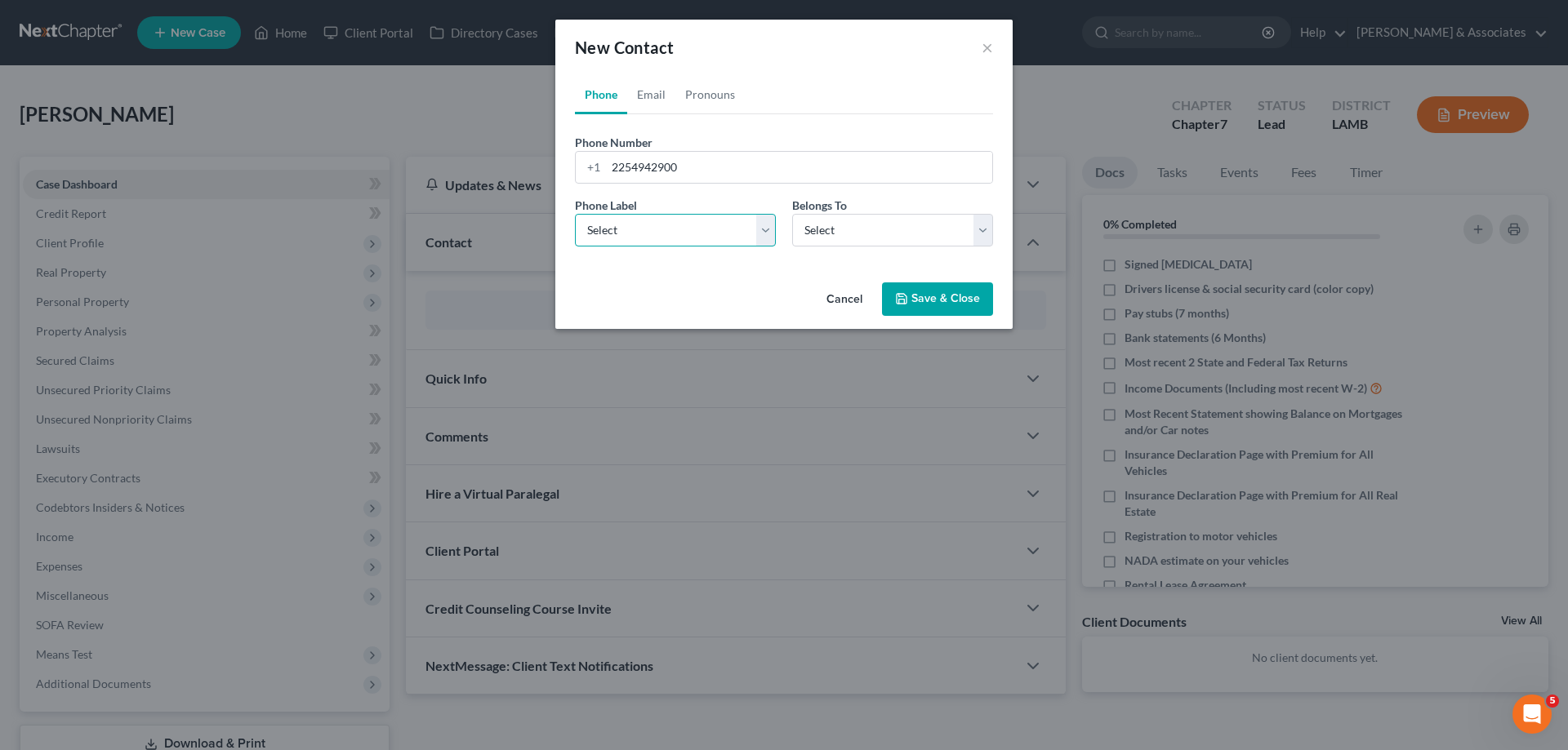
select select "0"
click at [575, 214] on select "Select Mobile Home Work Other" at bounding box center [675, 230] width 200 height 33
click at [839, 242] on select "Select Client Other" at bounding box center [892, 230] width 200 height 33
select select "0"
click at [792, 214] on select "Select Client Other" at bounding box center [892, 230] width 200 height 33
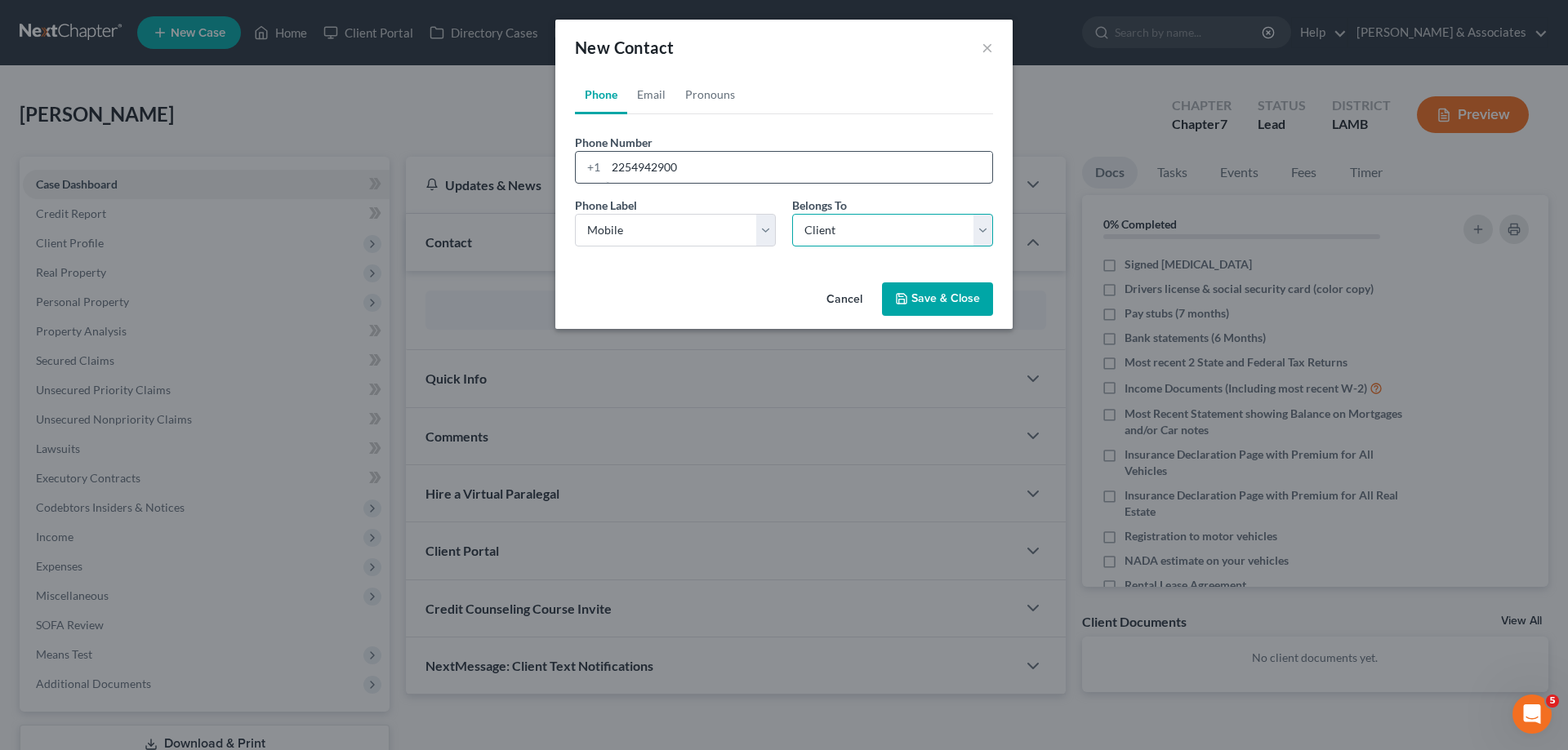
select select "0"
click at [660, 99] on link "Email" at bounding box center [651, 94] width 49 height 39
click at [680, 149] on div "Email Address" at bounding box center [783, 159] width 418 height 50
click at [691, 169] on input "email" at bounding box center [799, 167] width 386 height 31
paste input "richardniedunn@yahoo.com"
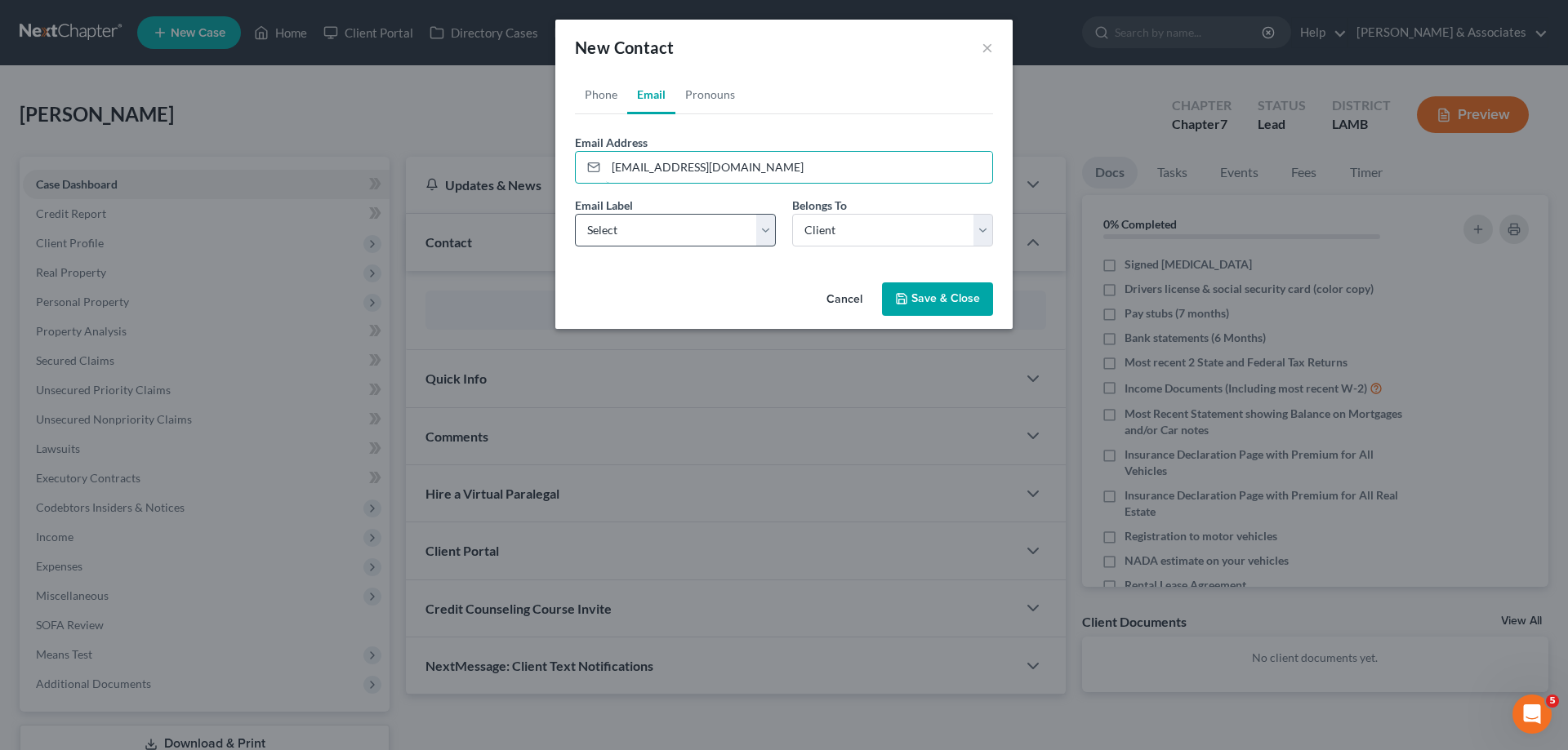
type input "richardniedunn@yahoo.com"
click at [633, 242] on select "Select Home Work Other" at bounding box center [675, 230] width 200 height 33
select select "0"
click at [575, 214] on select "Select Home Work Other" at bounding box center [675, 230] width 200 height 33
drag, startPoint x: 897, startPoint y: 227, endPoint x: 892, endPoint y: 236, distance: 10.3
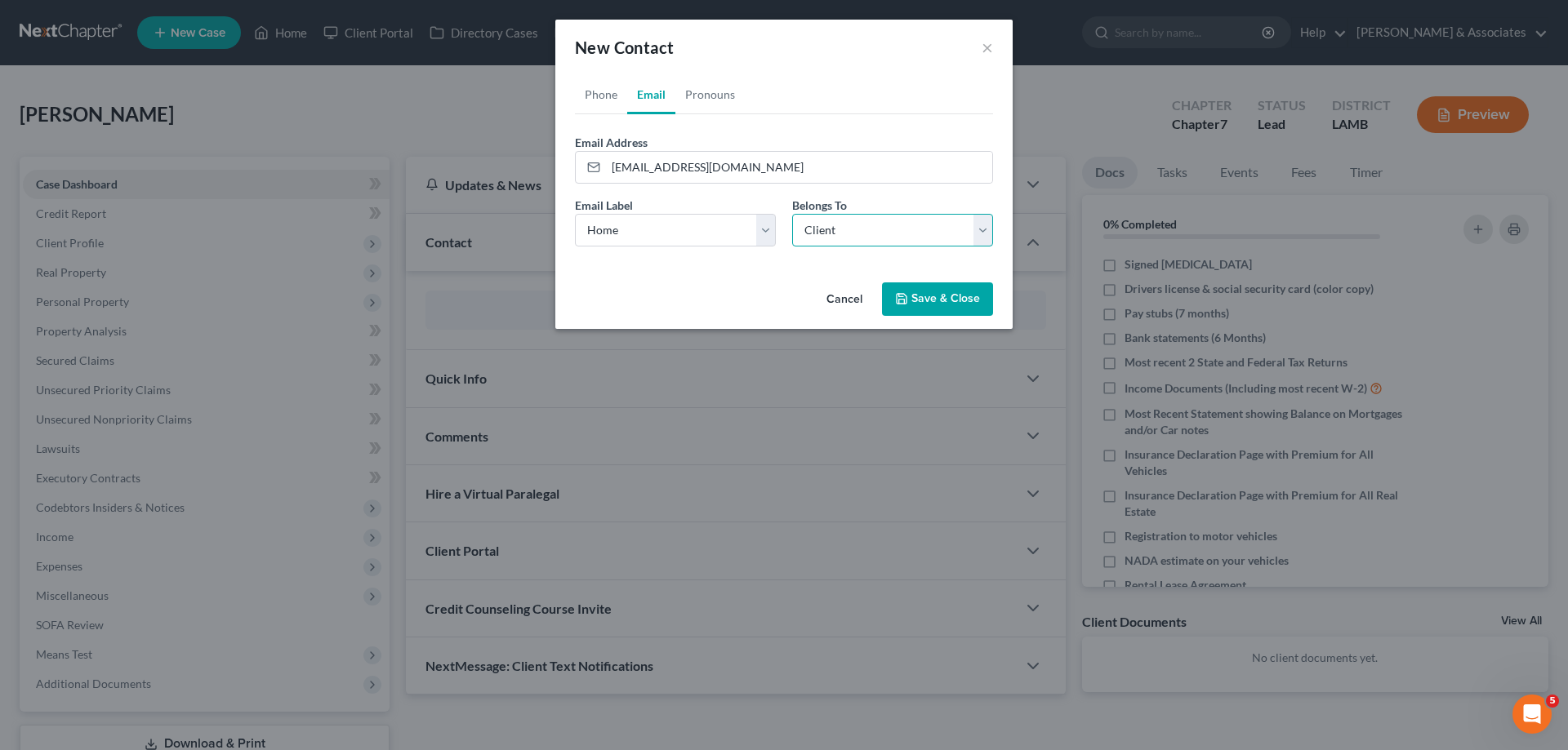
click at [897, 227] on select "Select Client Other" at bounding box center [892, 230] width 200 height 33
click at [792, 214] on select "Select Client Other" at bounding box center [892, 230] width 200 height 33
click at [925, 292] on button "Save & Close" at bounding box center [938, 300] width 111 height 35
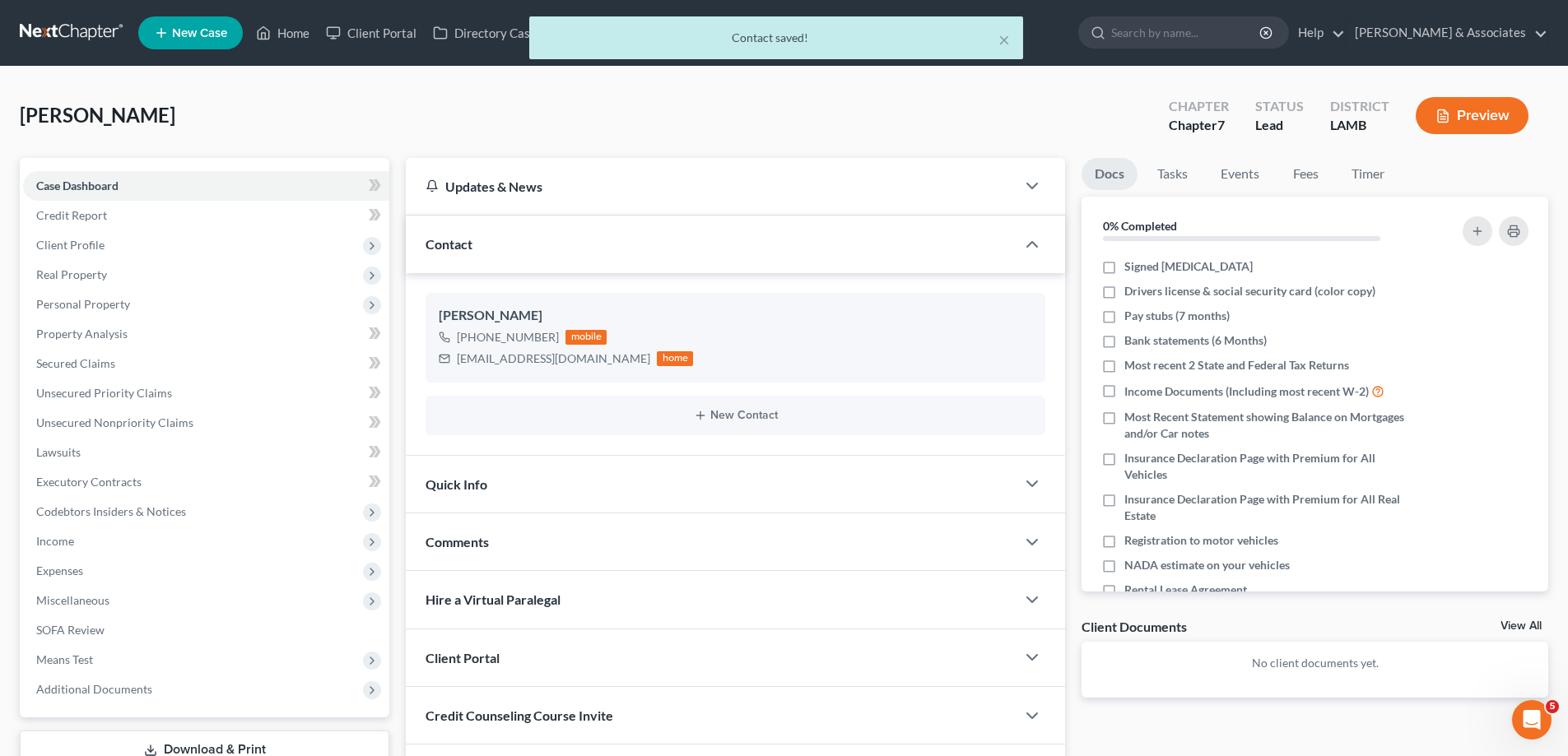
click at [559, 546] on div "Comments" at bounding box center [711, 541] width 610 height 57
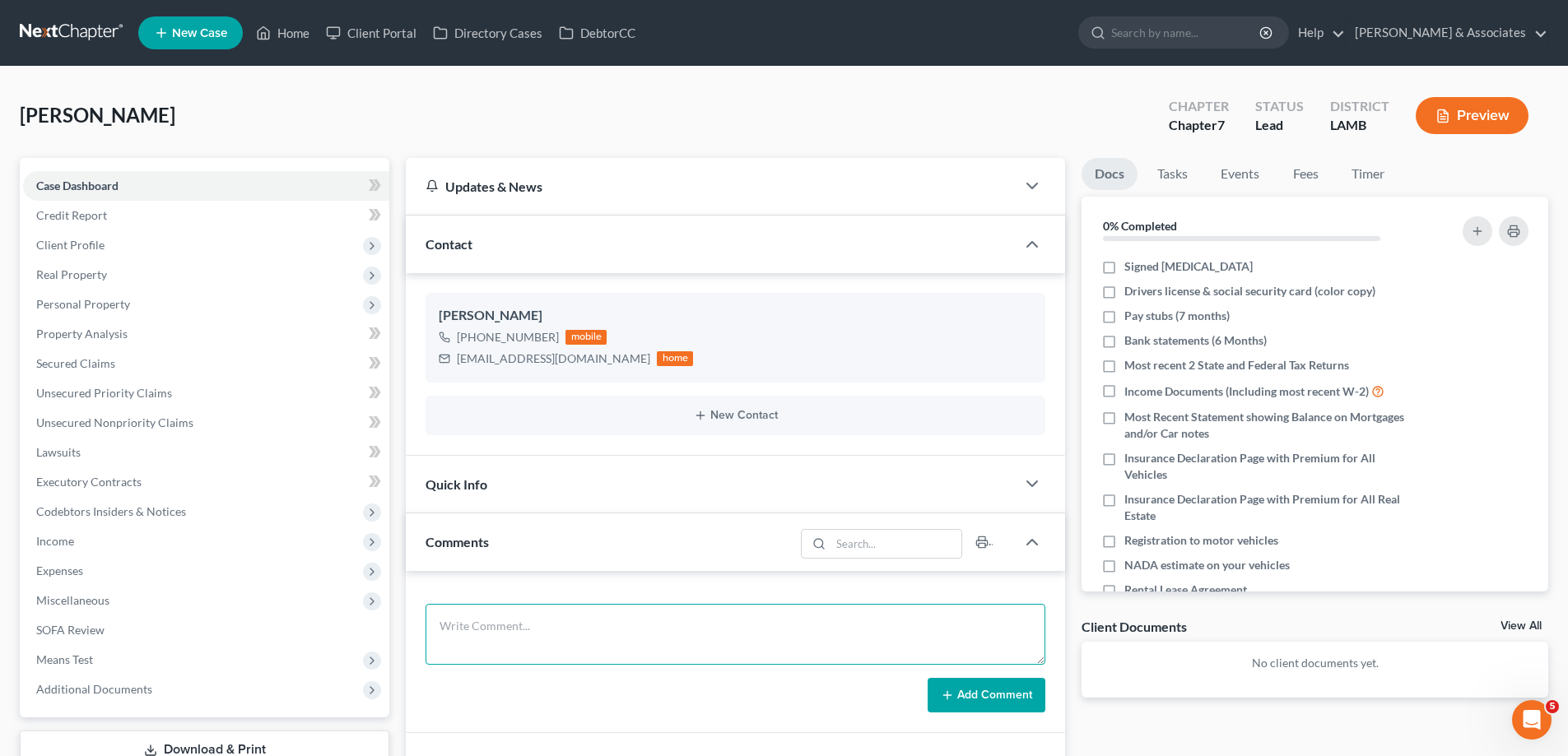
click at [509, 616] on textarea at bounding box center [735, 634] width 620 height 61
paste textarea "Did eval with Richardnie, 70000 in GUS, owes 32000 on a lexus under exemption, …"
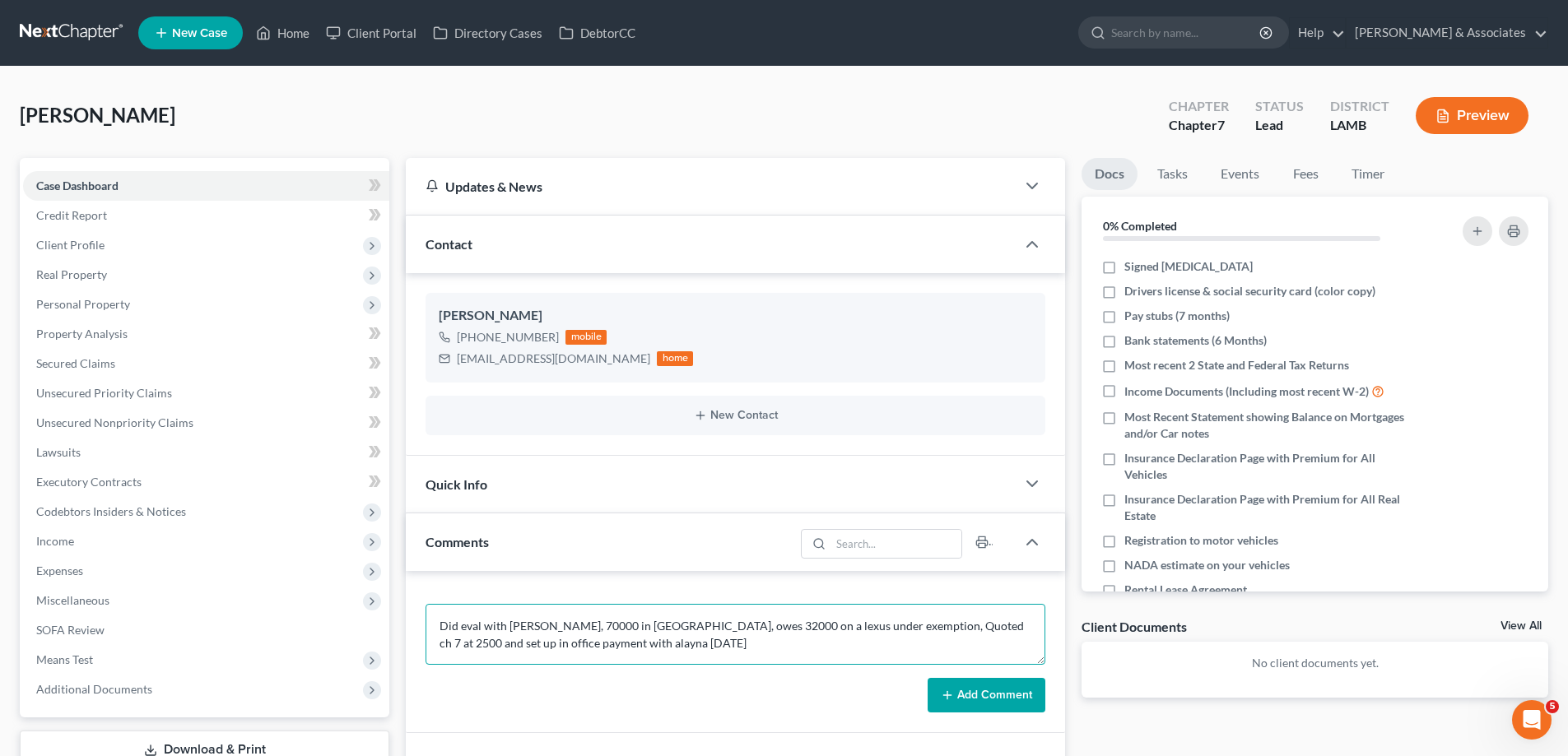
type textarea "Did eval with Richardnie, 70000 in GUS, owes 32000 on a lexus under exemption, …"
click at [1002, 690] on button "Add Comment" at bounding box center [986, 695] width 118 height 35
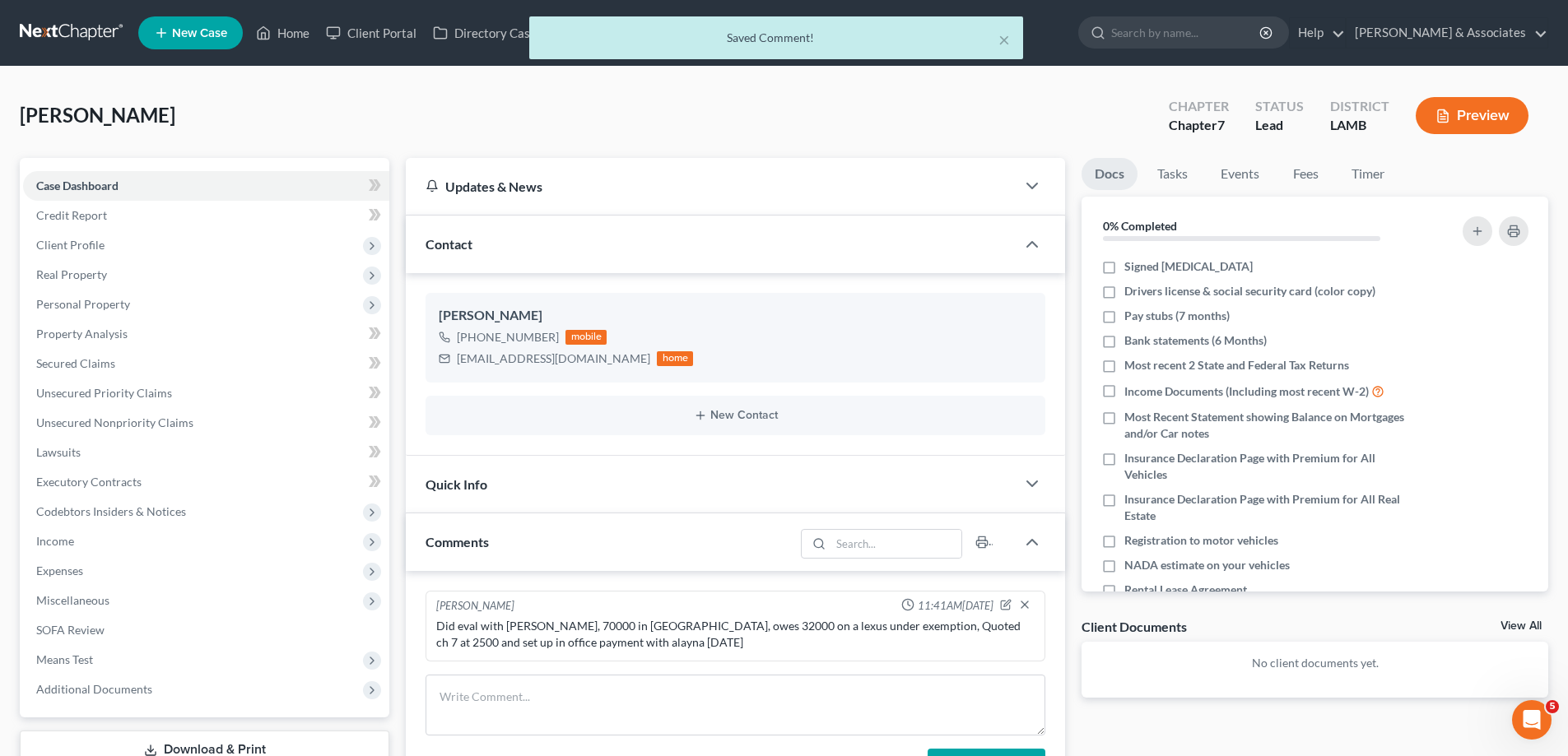
click at [1517, 620] on link "View All" at bounding box center [1520, 626] width 41 height 12
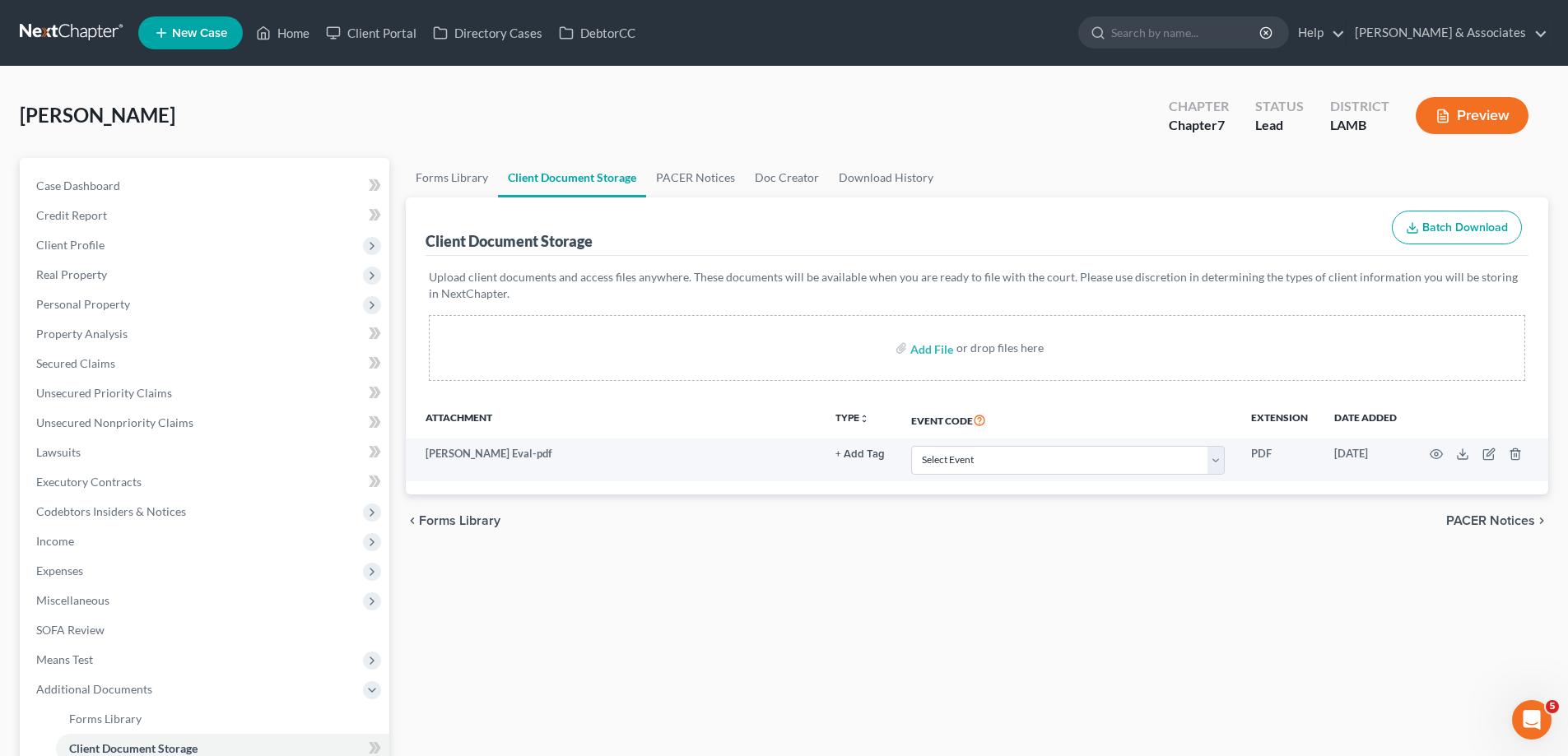
click at [78, 167] on div "Case Dashboard Payments Invoices Payments Payments Credit Report Client Profile…" at bounding box center [204, 512] width 369 height 708
click at [86, 201] on link "Credit Report" at bounding box center [206, 216] width 366 height 30
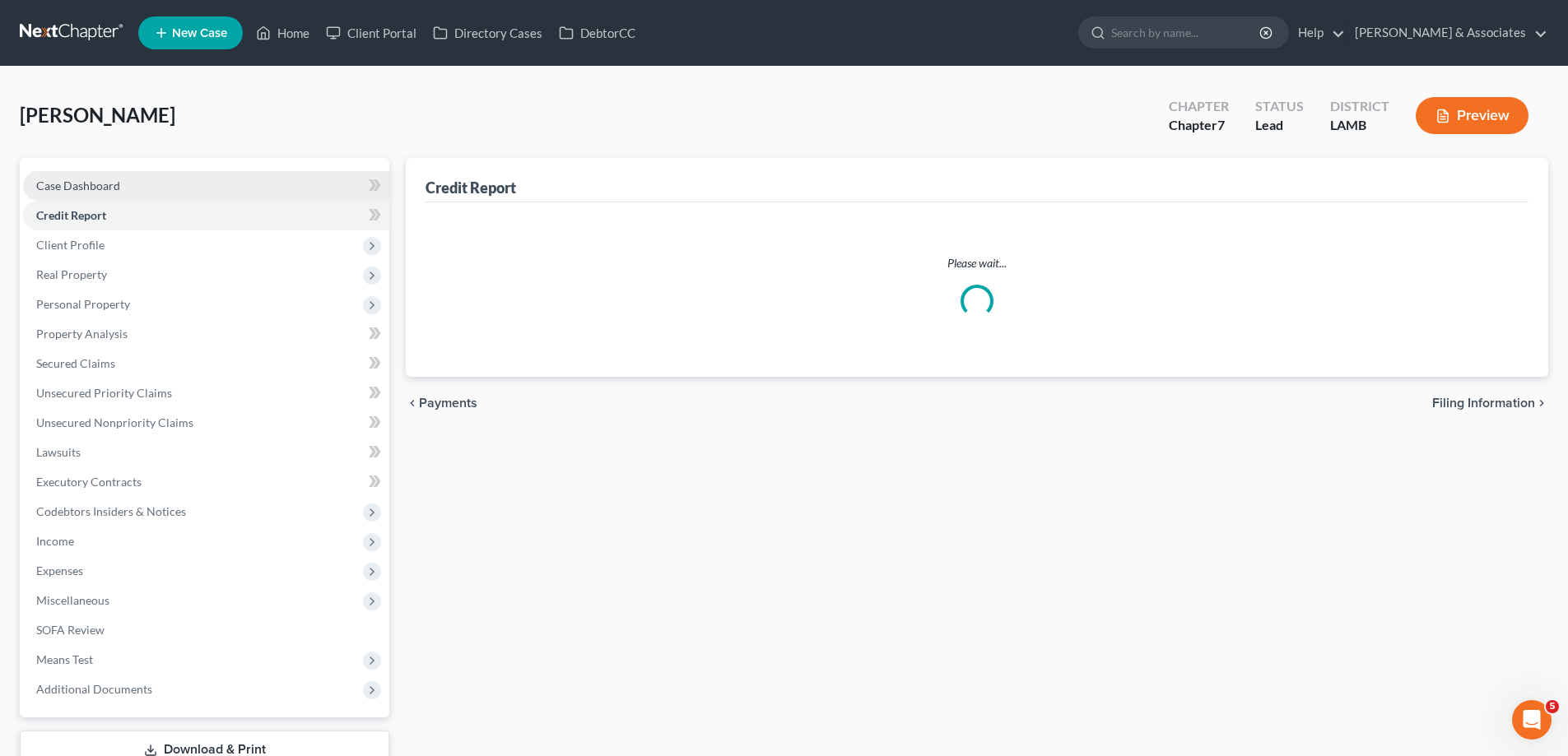
click at [87, 187] on span "Case Dashboard" at bounding box center [78, 186] width 84 height 14
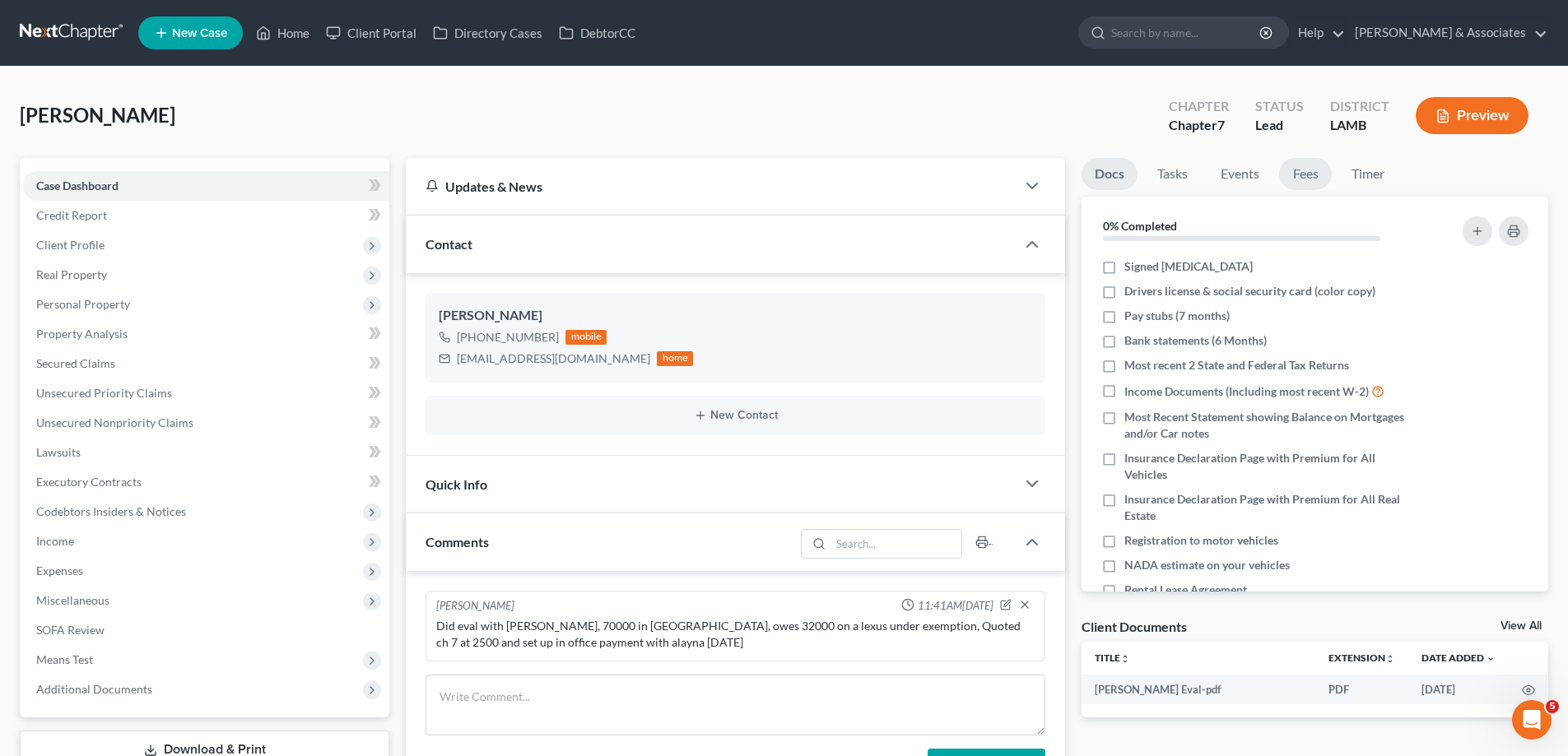
click at [1309, 179] on link "Fees" at bounding box center [1305, 174] width 53 height 32
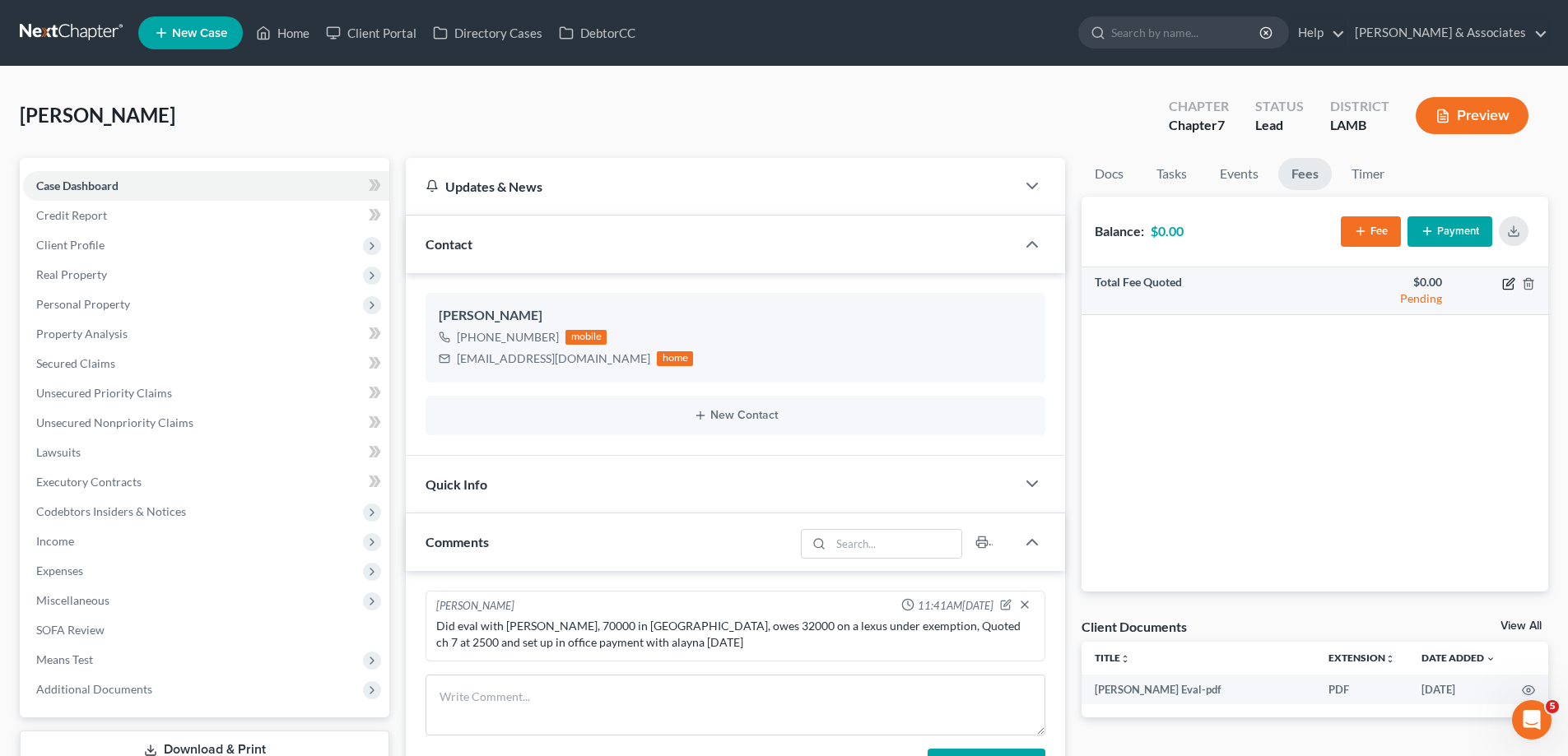
click at [1512, 284] on icon "button" at bounding box center [1508, 283] width 13 height 13
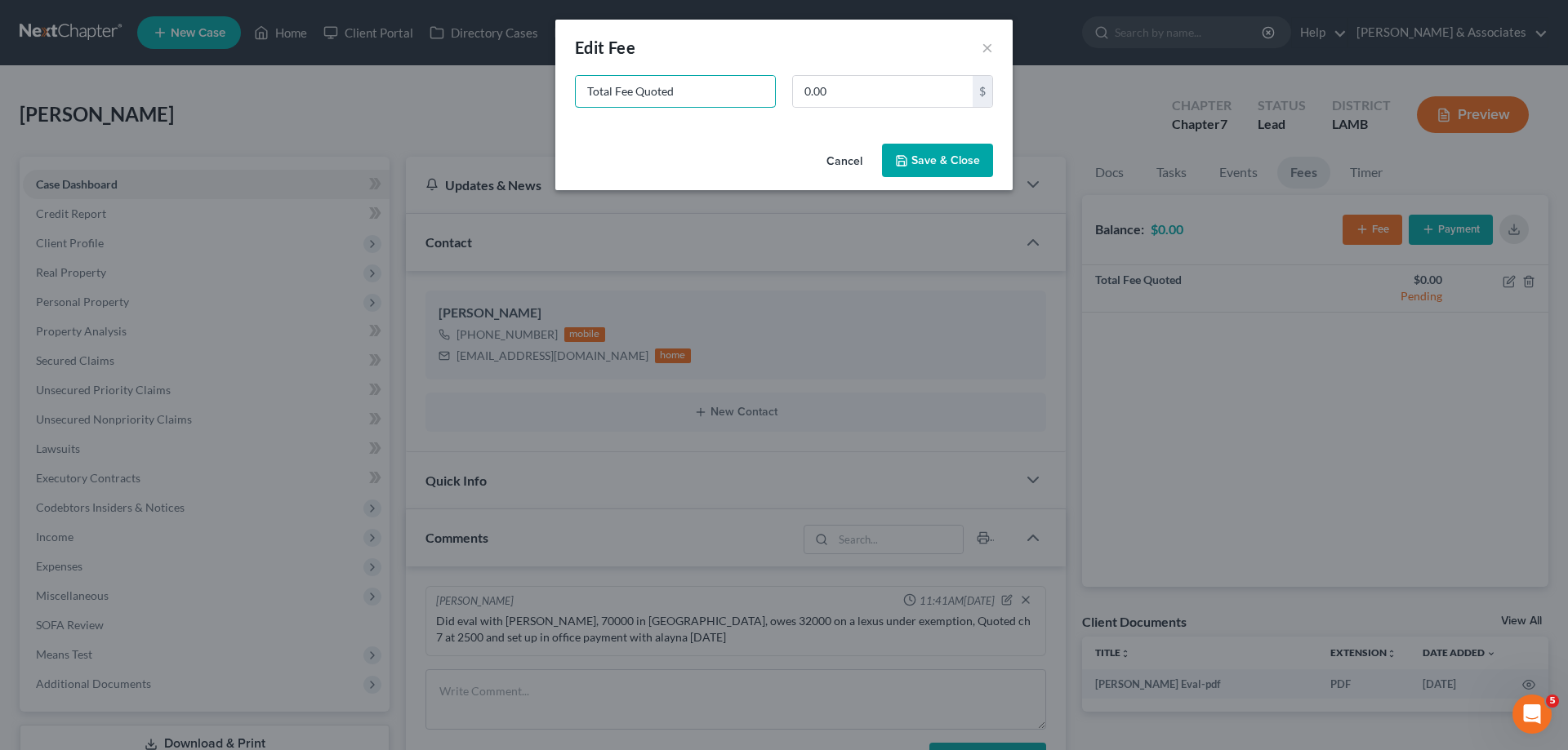
drag, startPoint x: 649, startPoint y: 92, endPoint x: 196, endPoint y: 62, distance: 454.0
click at [347, 90] on div "New Fee Edit Fee × Total Fee Quoted 0.00 $ Cancel Save & Close" at bounding box center [784, 375] width 1568 height 750
type input "ch 7"
type input "2,500"
click at [933, 147] on button "Save & Close" at bounding box center [938, 161] width 111 height 35
